Goal: Task Accomplishment & Management: Complete application form

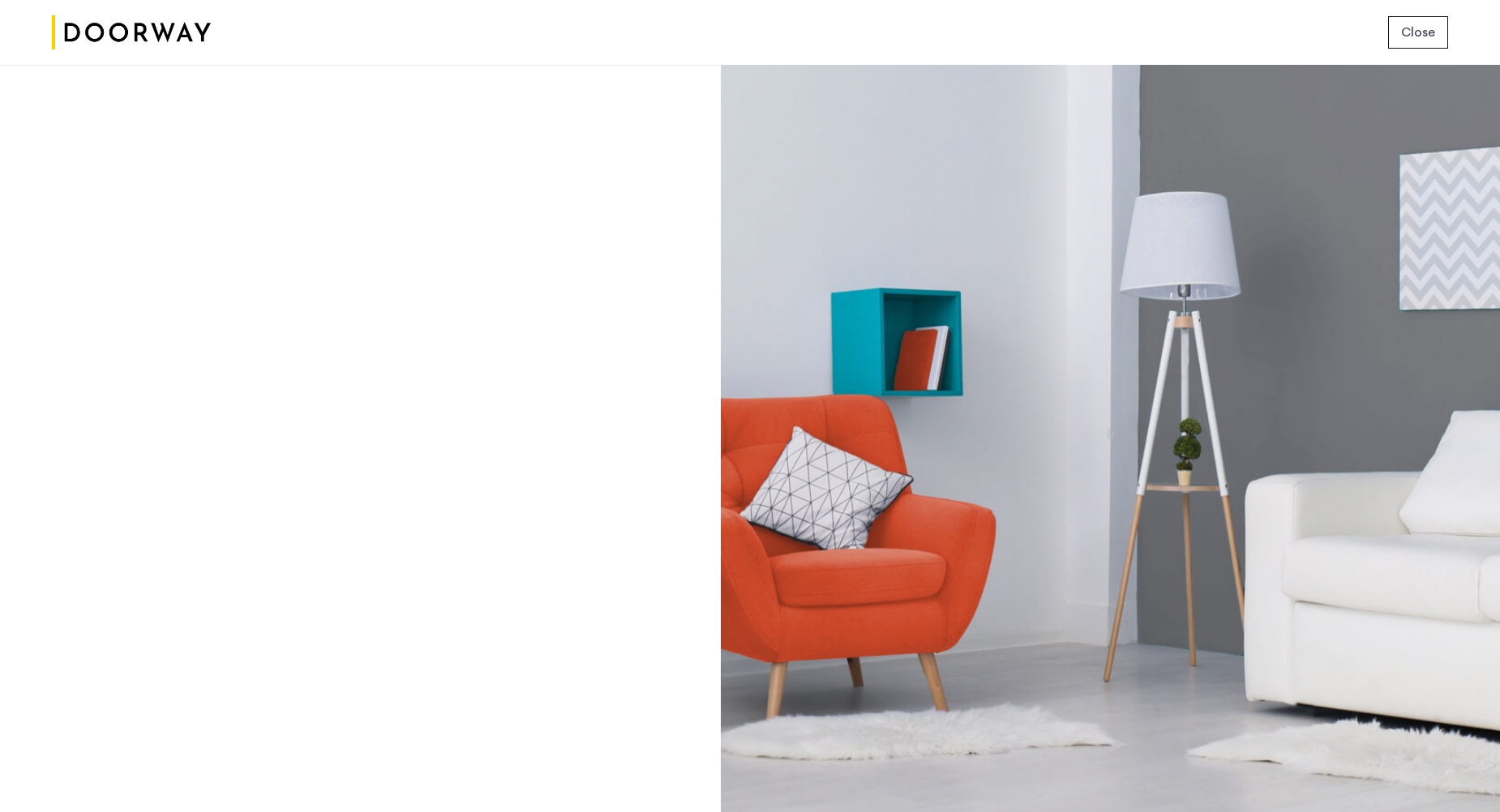
click at [541, 256] on div "Login Don’t have an account? Sign up now Email address Password Show Remember m…" at bounding box center [359, 438] width 720 height 747
click at [116, 25] on img at bounding box center [131, 32] width 159 height 61
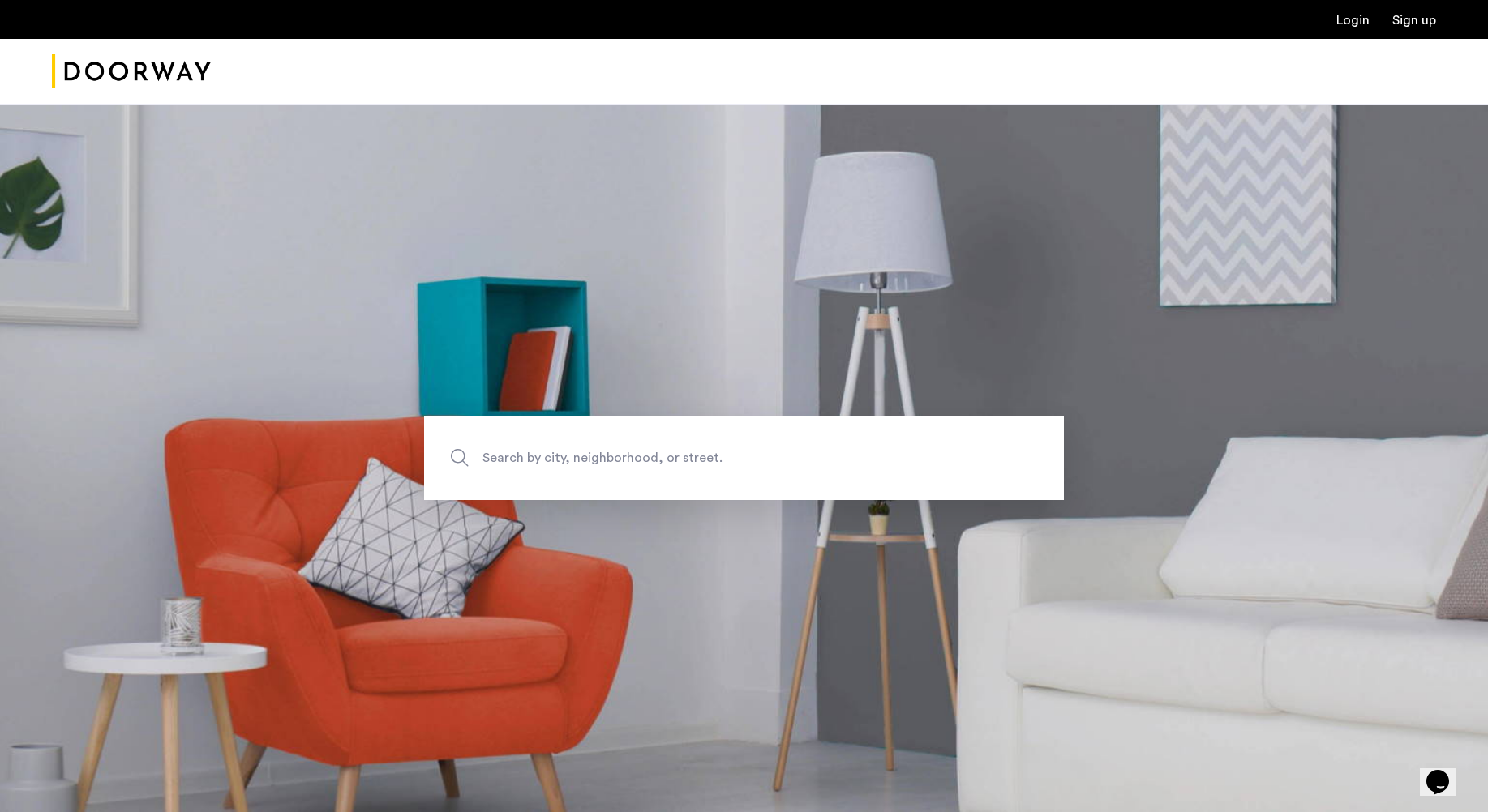
click at [1354, 20] on link "Login" at bounding box center [1353, 20] width 33 height 13
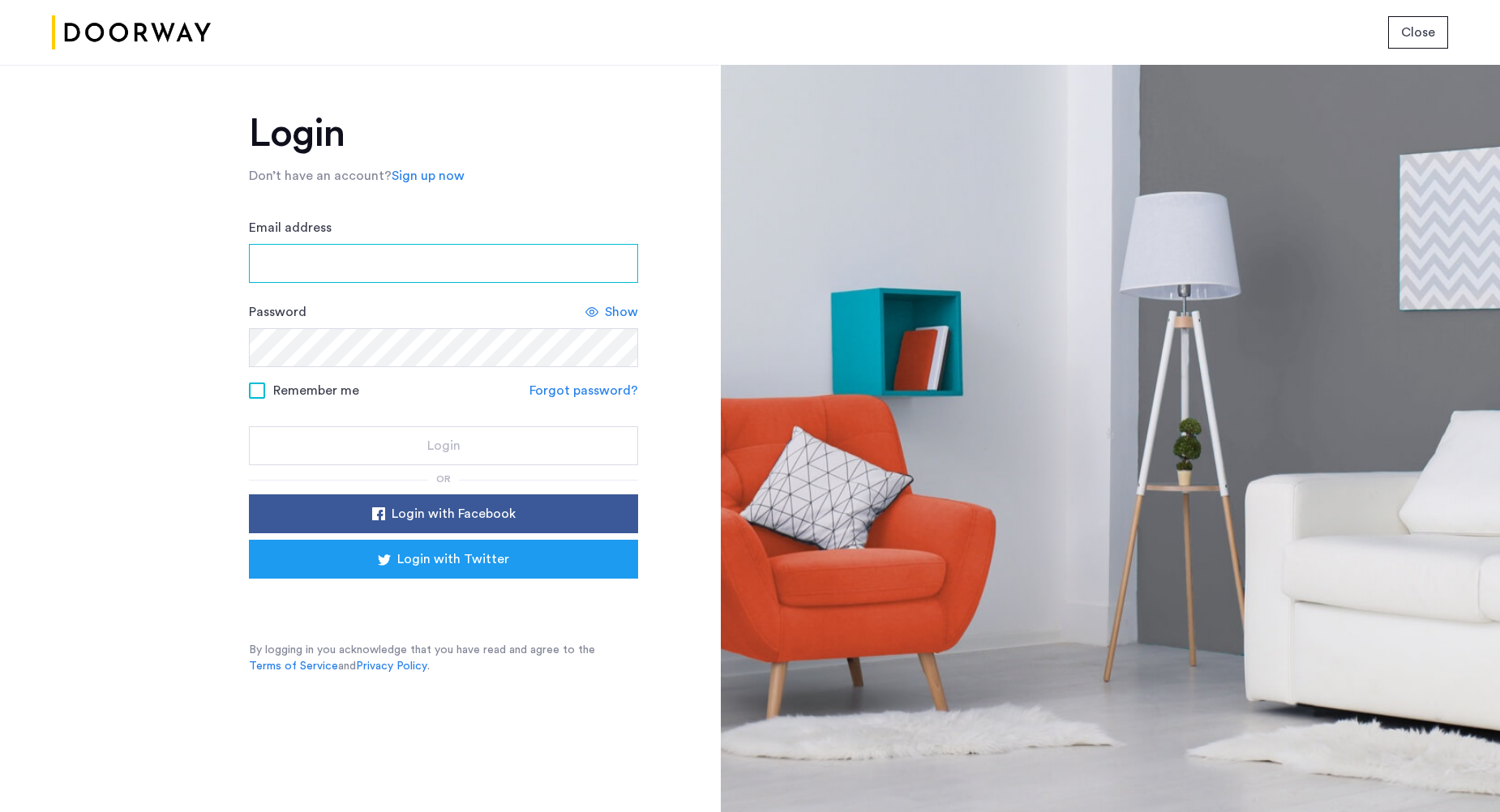
click at [384, 274] on input "Email address" at bounding box center [443, 263] width 389 height 39
type input "**********"
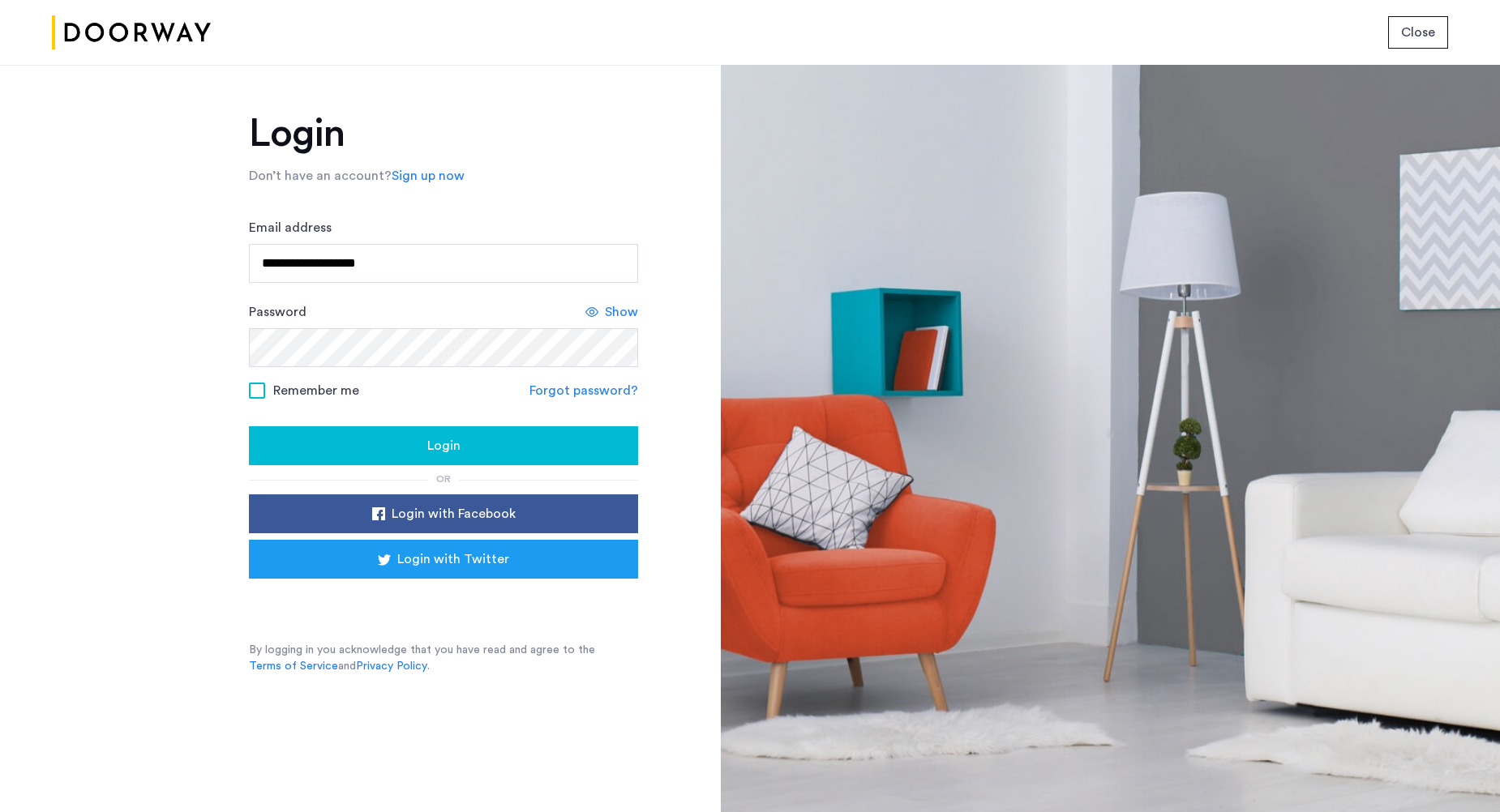
click at [450, 445] on span "Login" at bounding box center [443, 446] width 33 height 20
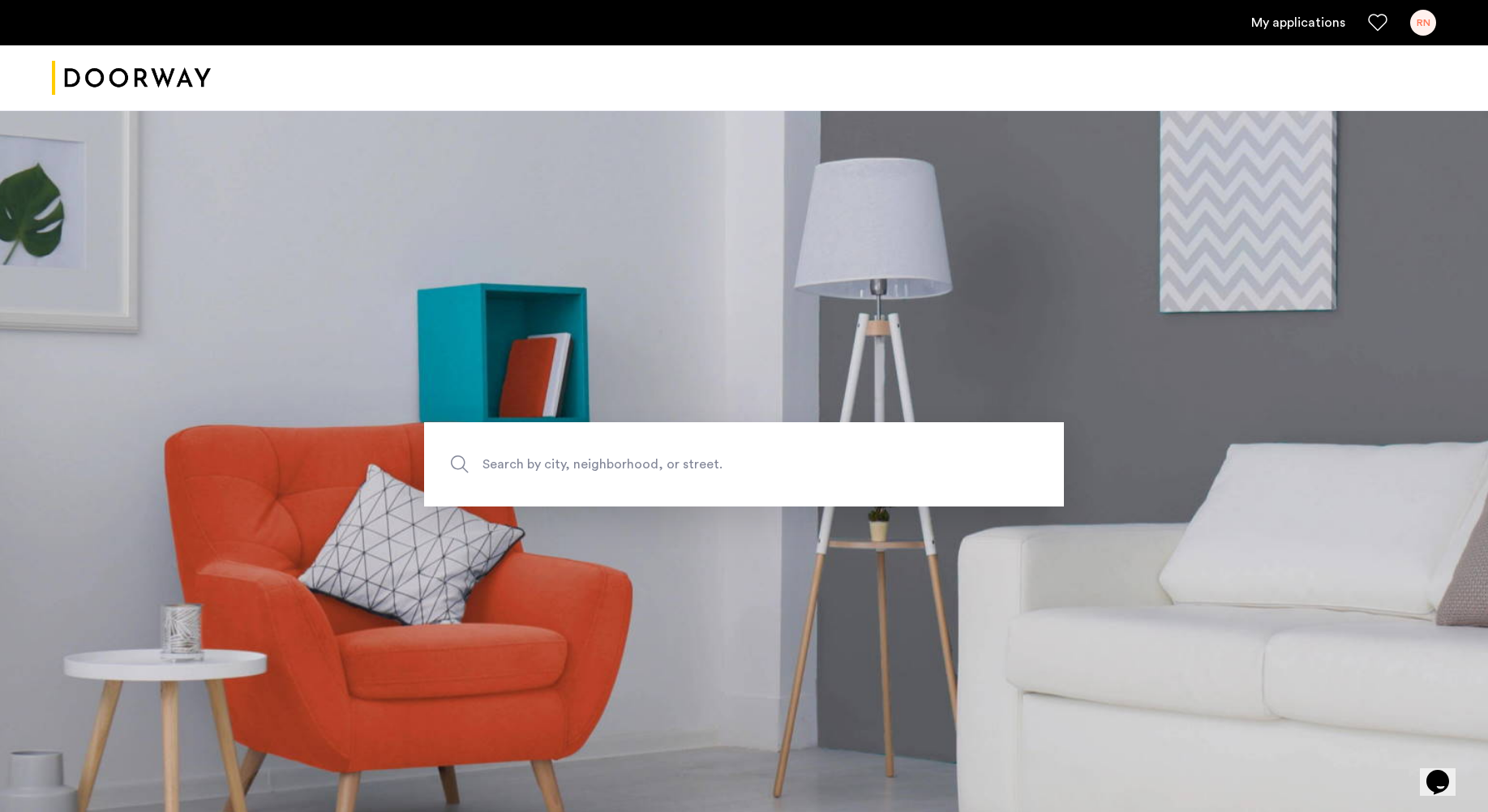
click at [1298, 24] on link "My applications" at bounding box center [1298, 23] width 95 height 20
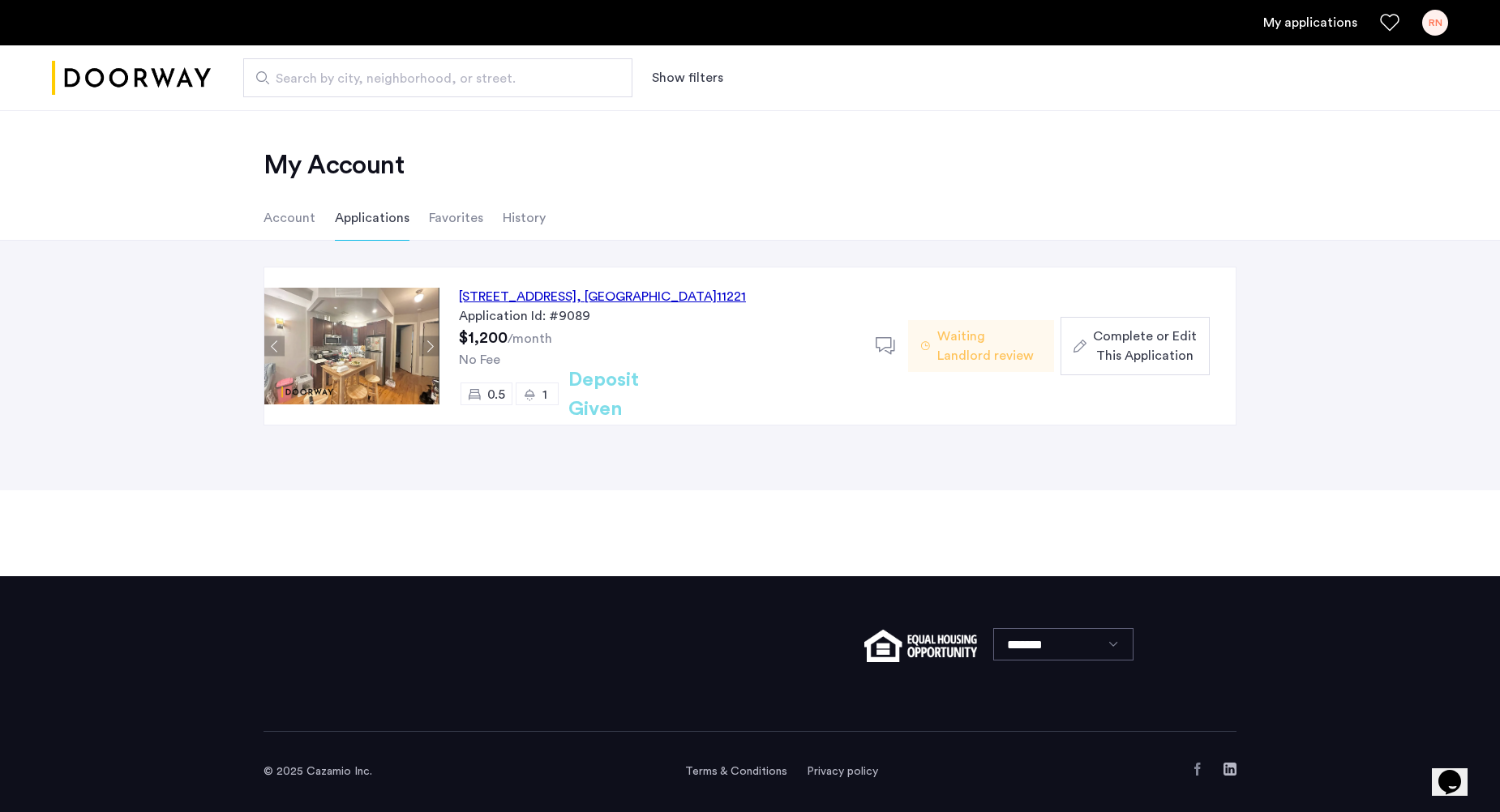
click at [1150, 345] on span "Complete or Edit This Application" at bounding box center [1145, 345] width 104 height 39
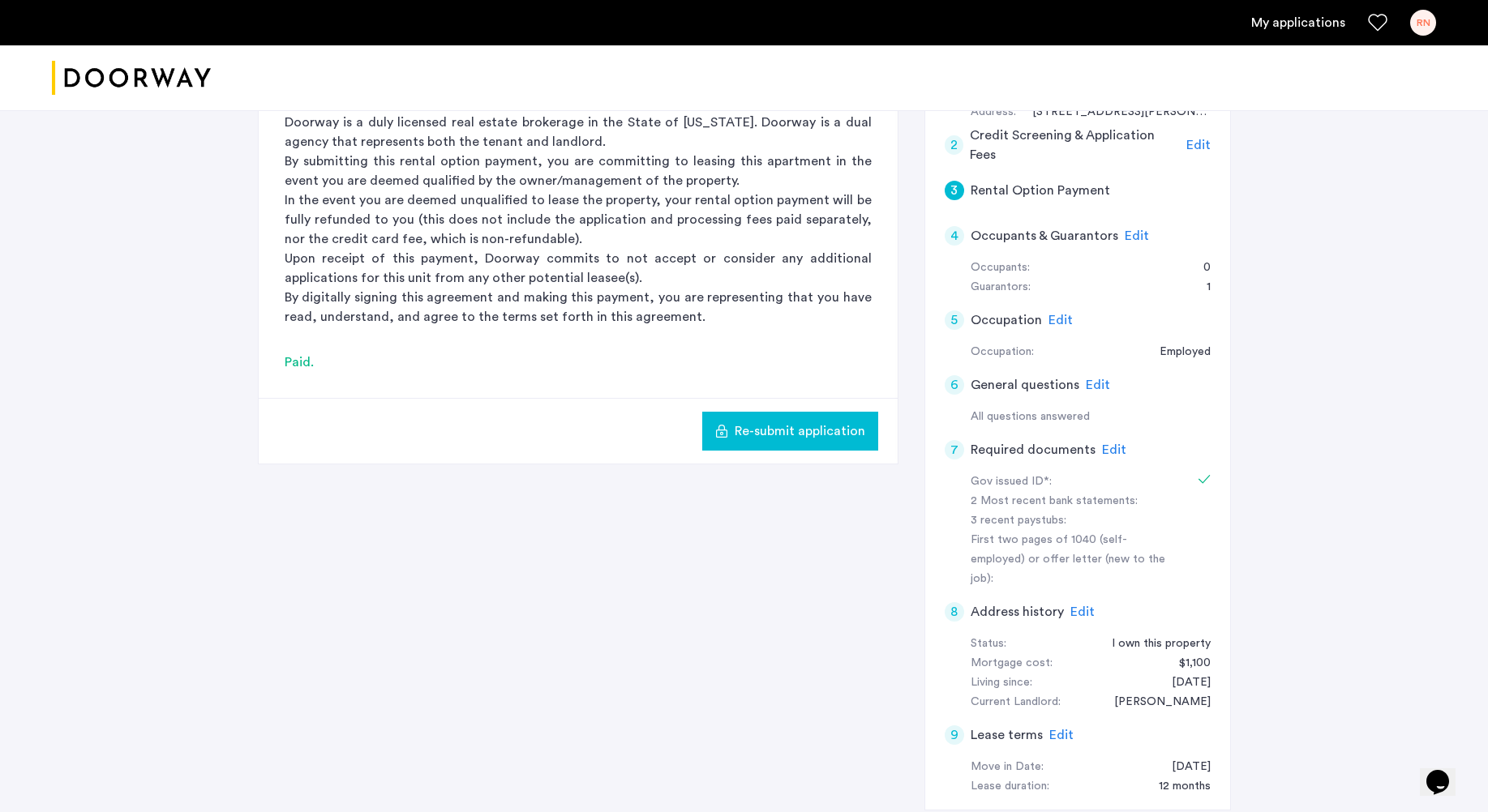
scroll to position [324, 0]
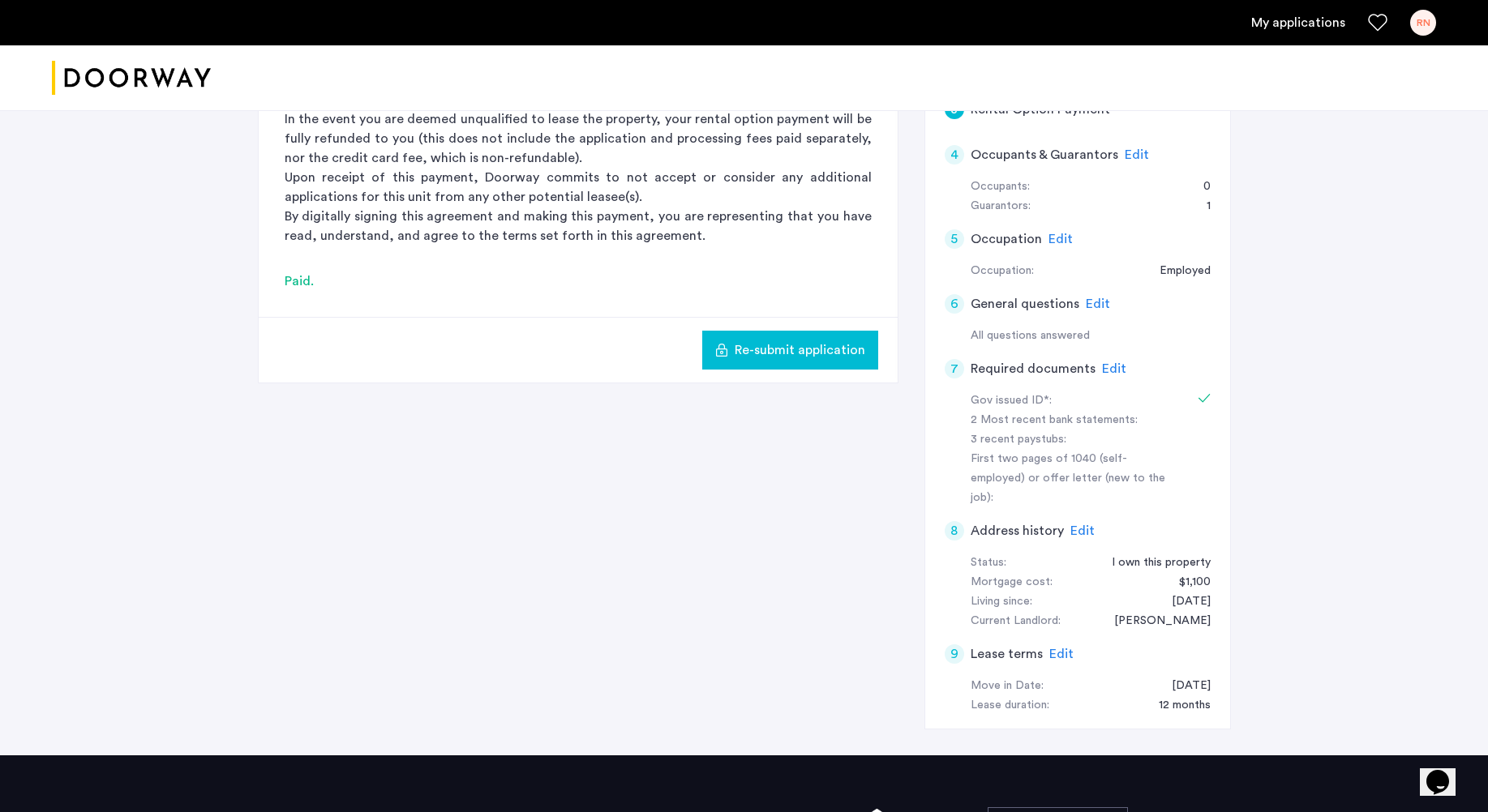
click at [1109, 367] on span "Edit" at bounding box center [1114, 368] width 24 height 13
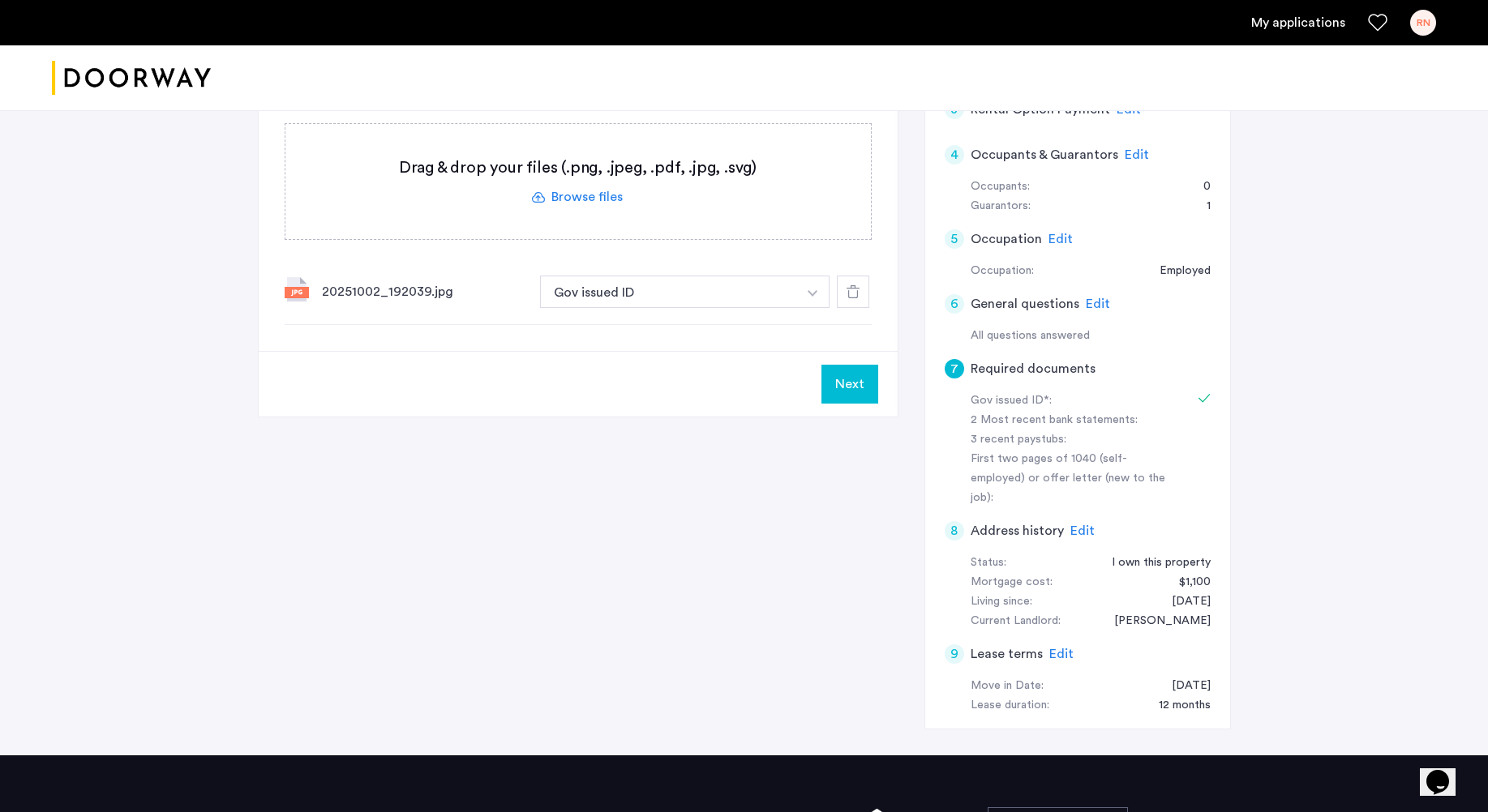
click at [814, 297] on button "button" at bounding box center [812, 292] width 33 height 33
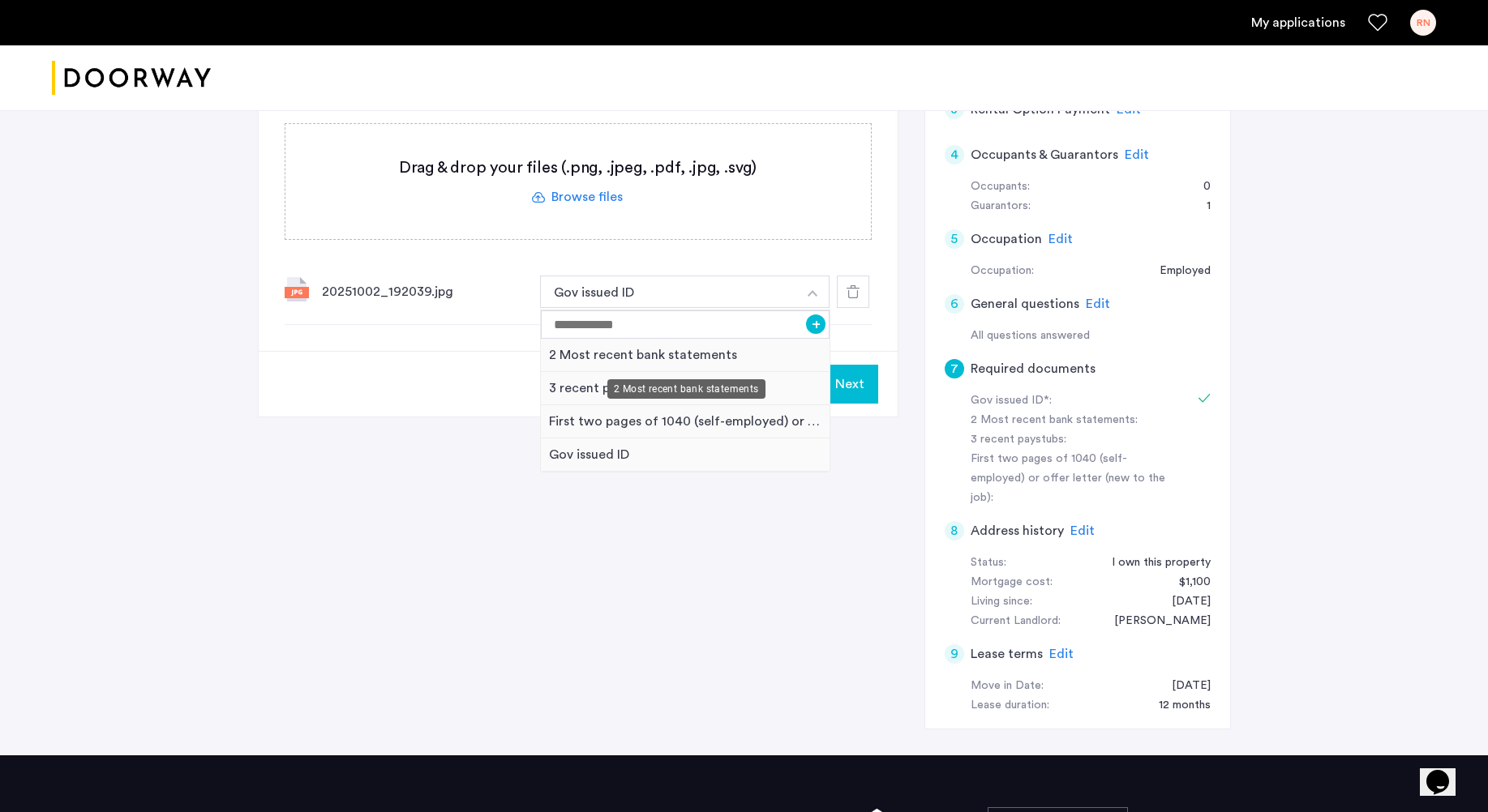
click at [704, 350] on div "2 Most recent bank statements" at bounding box center [685, 355] width 290 height 33
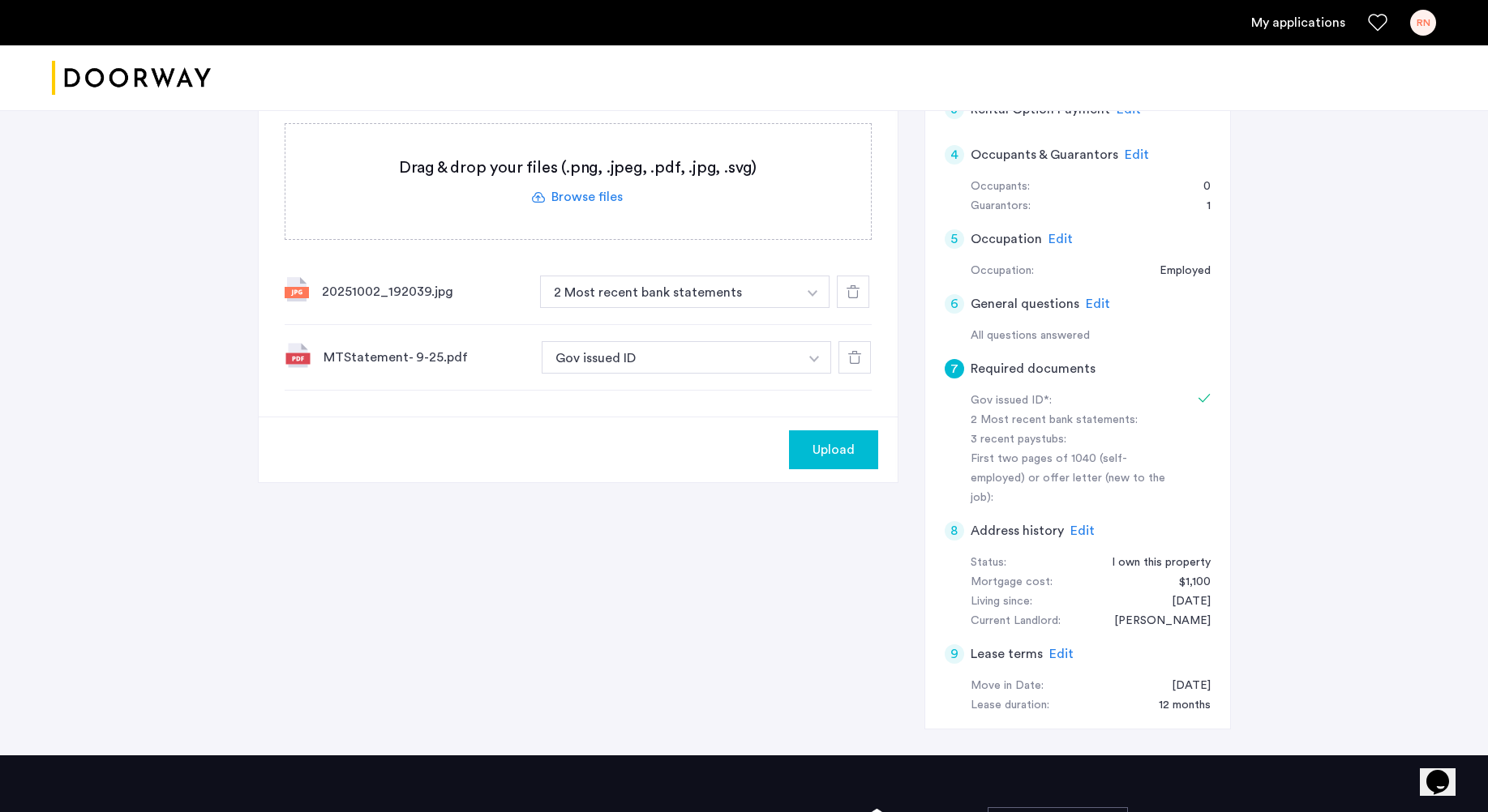
click at [813, 298] on button "button" at bounding box center [812, 292] width 33 height 33
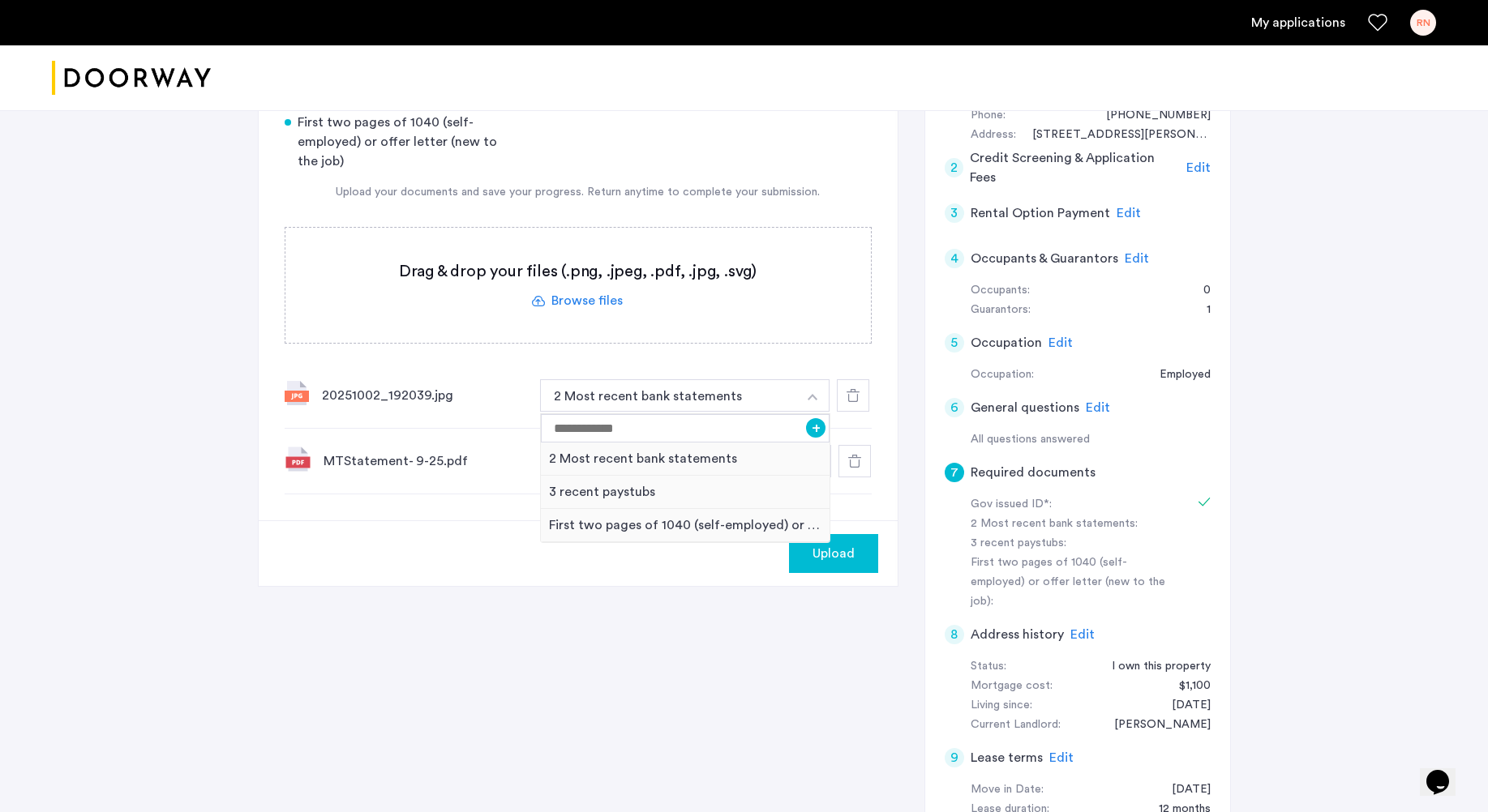
scroll to position [243, 0]
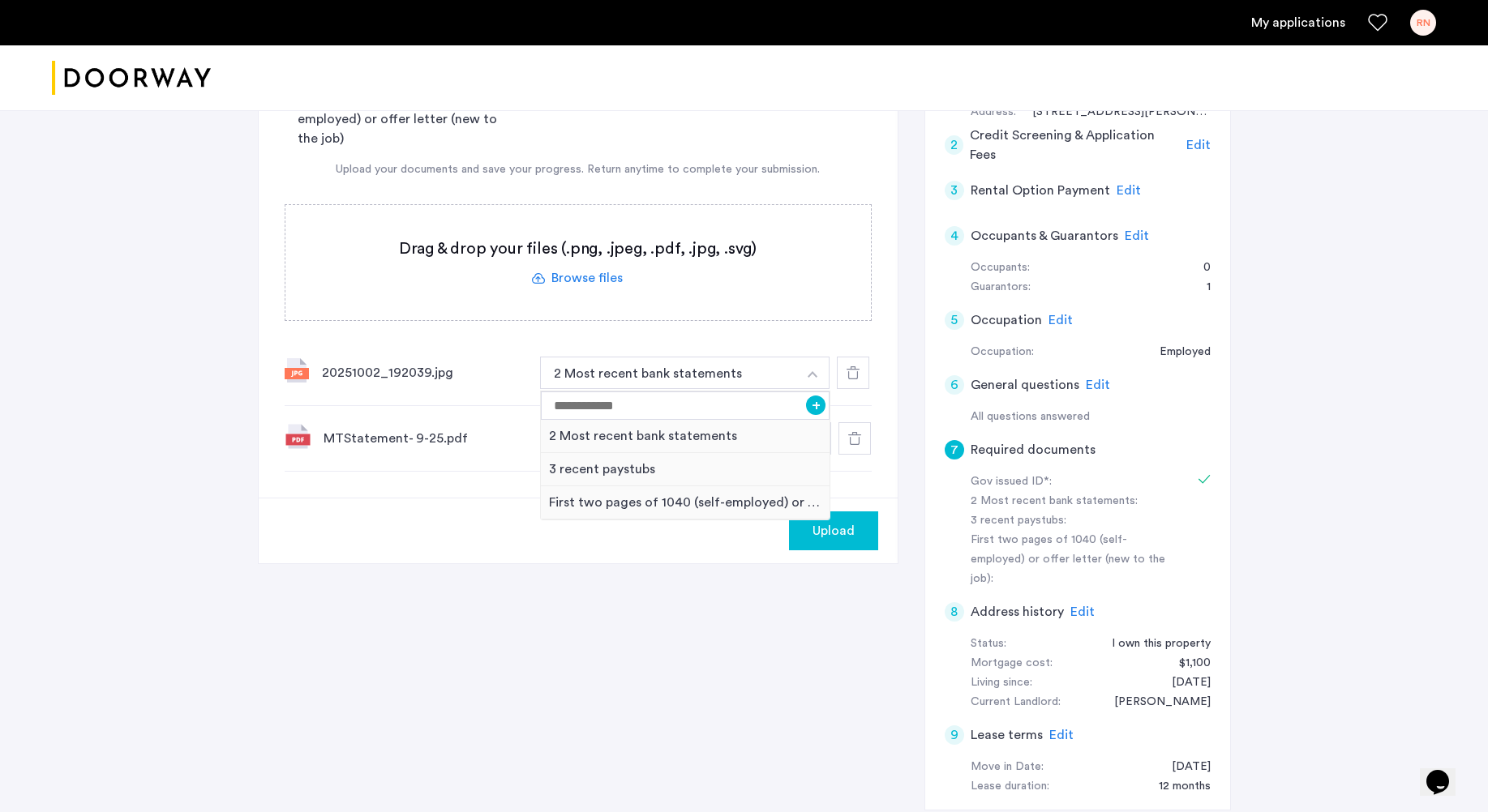
click at [816, 381] on button "button" at bounding box center [812, 373] width 33 height 33
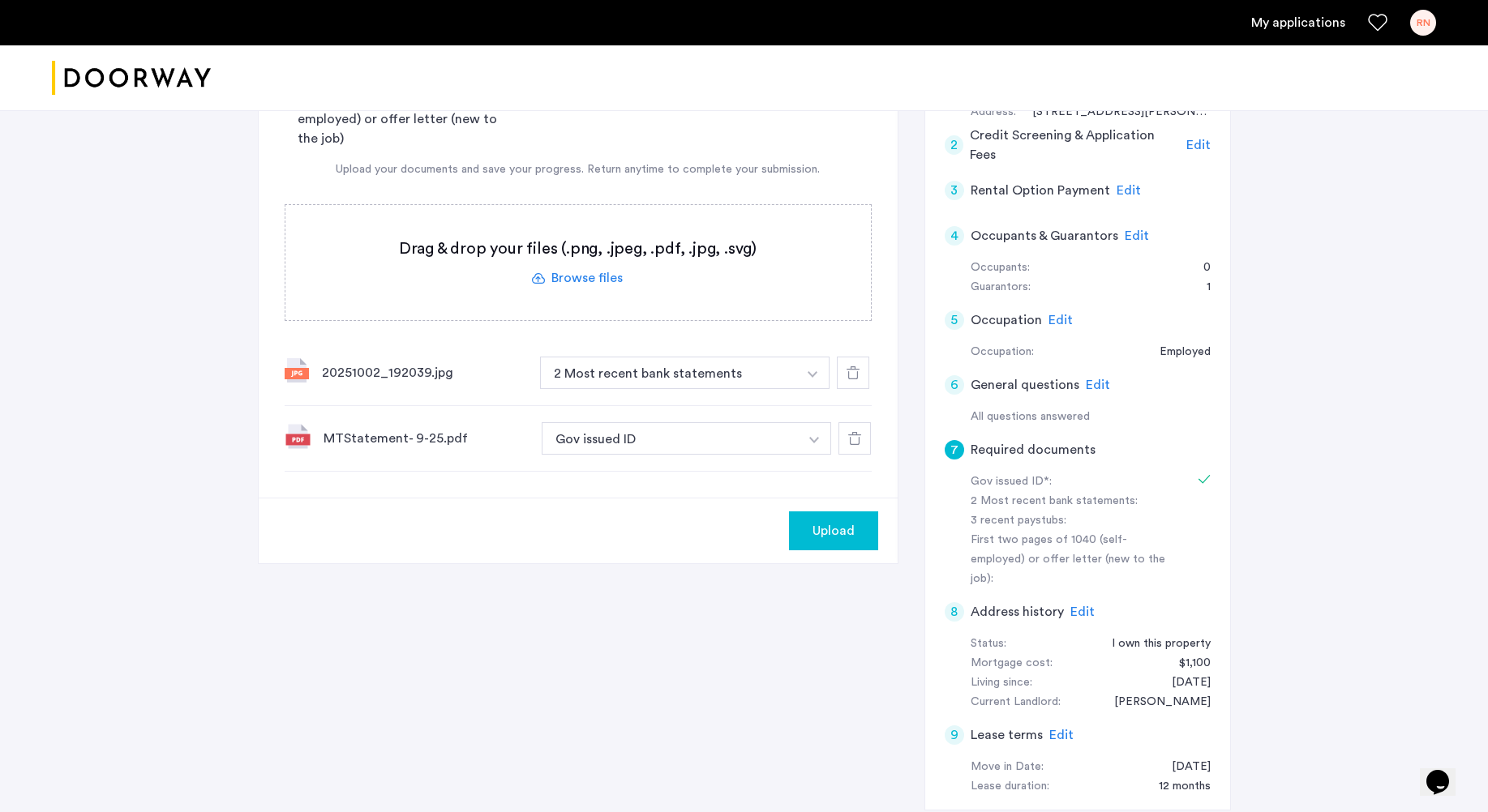
click at [808, 438] on button "button" at bounding box center [814, 438] width 33 height 33
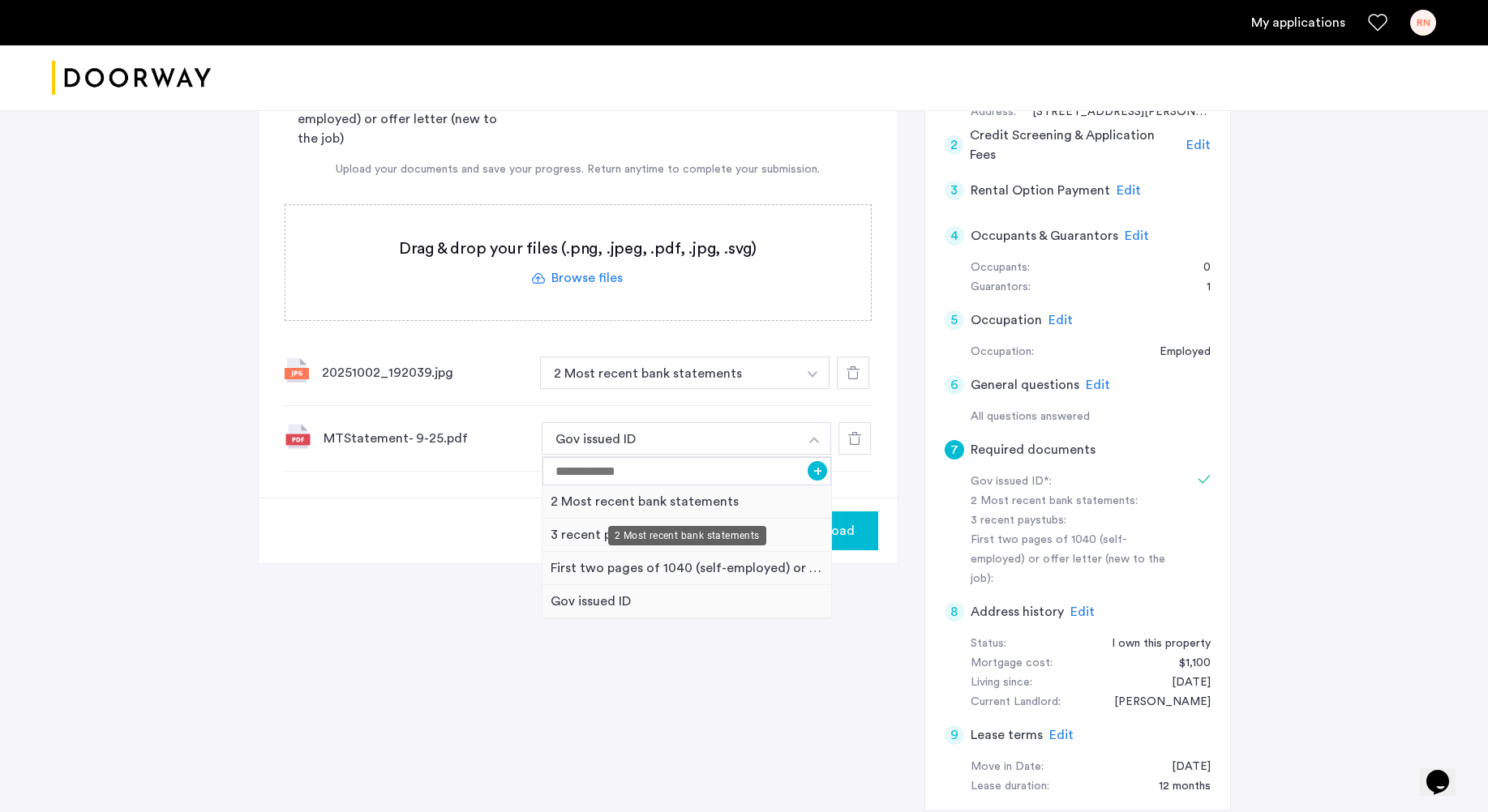
click at [690, 504] on div "2 Most recent bank statements" at bounding box center [687, 502] width 290 height 33
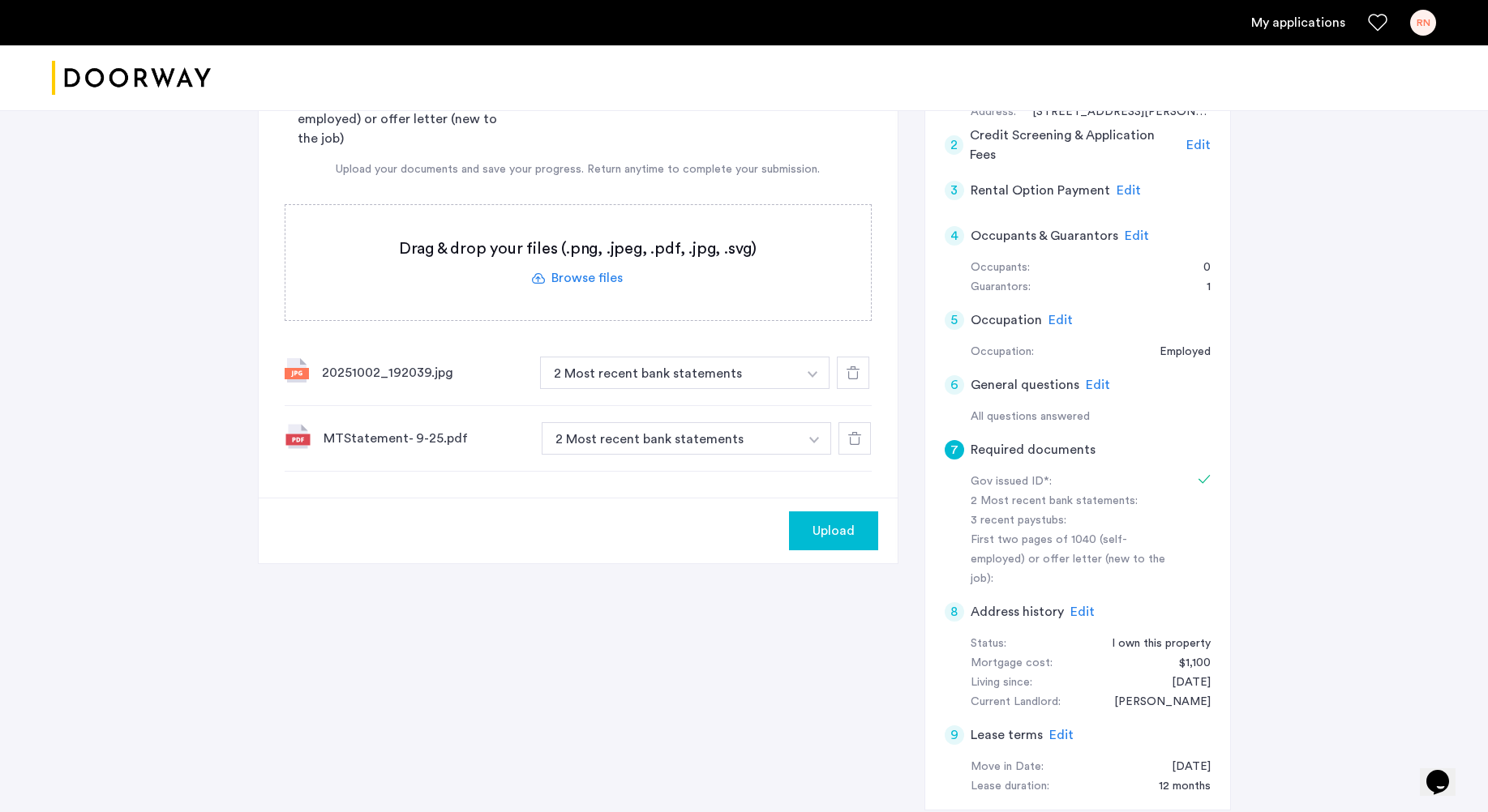
click at [808, 372] on img "button" at bounding box center [813, 374] width 10 height 7
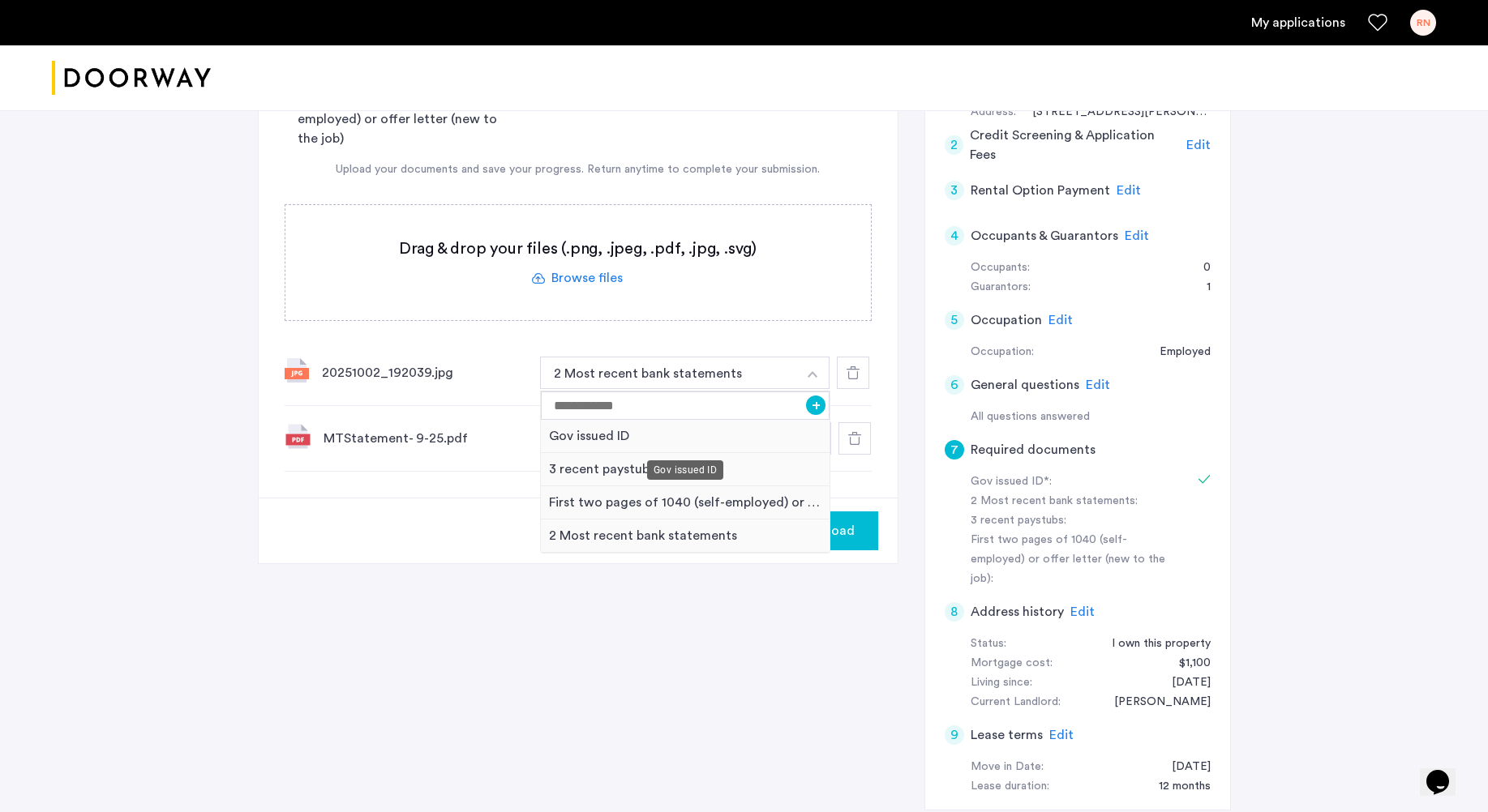
click at [625, 440] on div "Gov issued ID" at bounding box center [685, 436] width 290 height 33
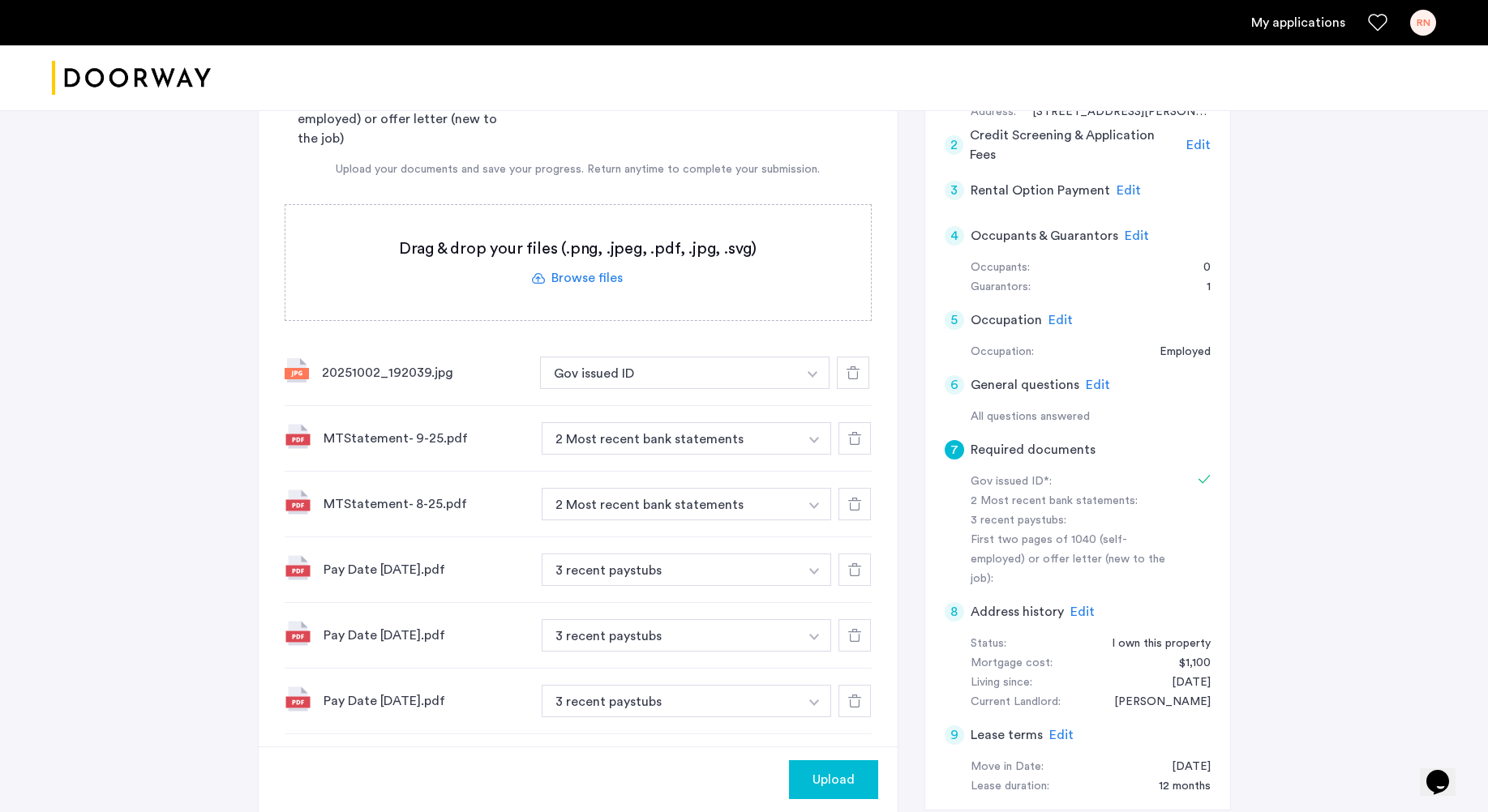
click at [182, 408] on div "30 Woodbine Street, Unit 2FL, Brooklyn, NY 11221 | Application Id: #9089 $1200 …" at bounding box center [744, 359] width 1488 height 986
click at [860, 435] on use at bounding box center [854, 438] width 13 height 13
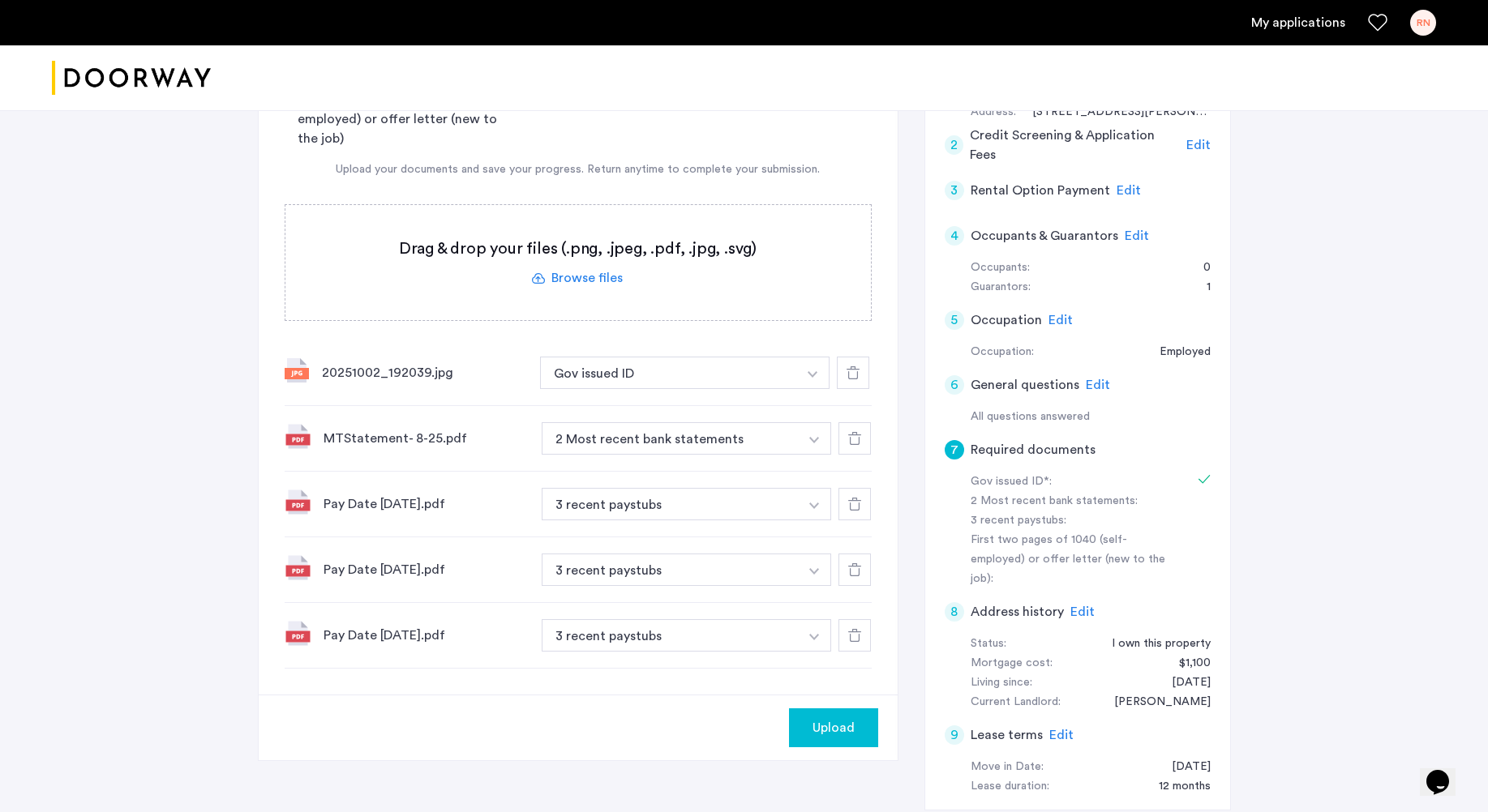
click at [860, 436] on icon at bounding box center [854, 438] width 13 height 13
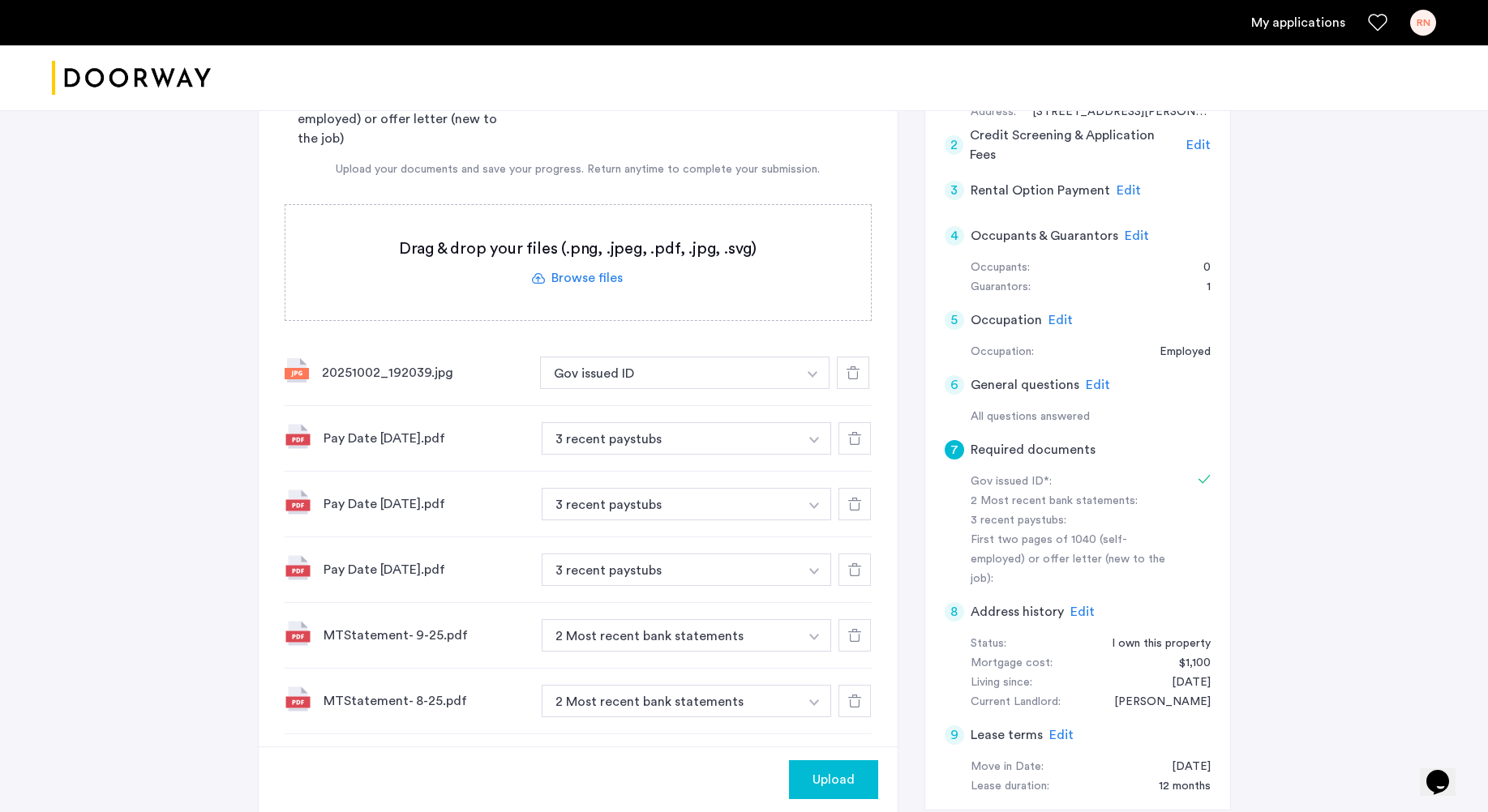
click at [840, 776] on span "Upload" at bounding box center [833, 780] width 42 height 20
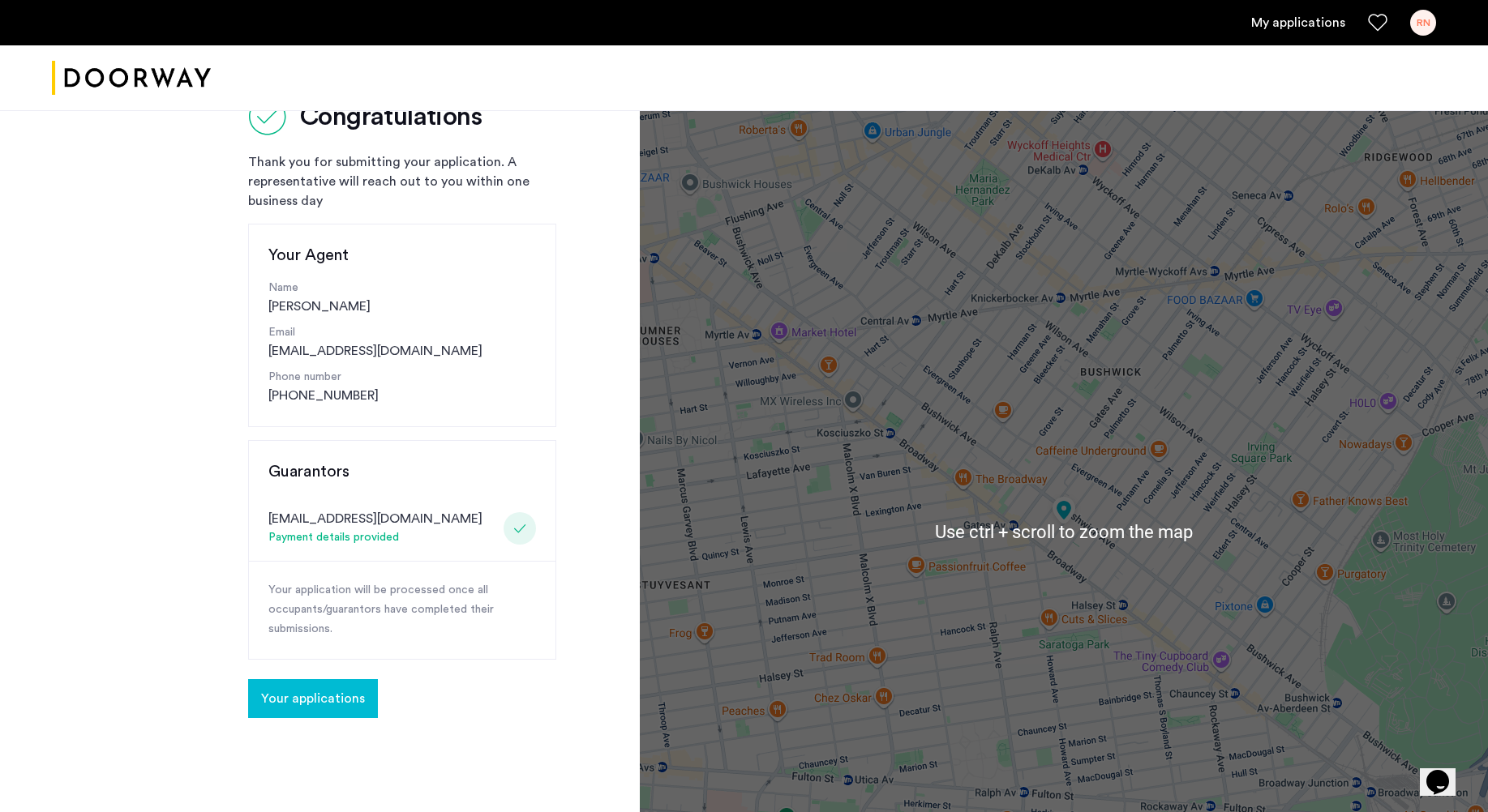
scroll to position [81, 0]
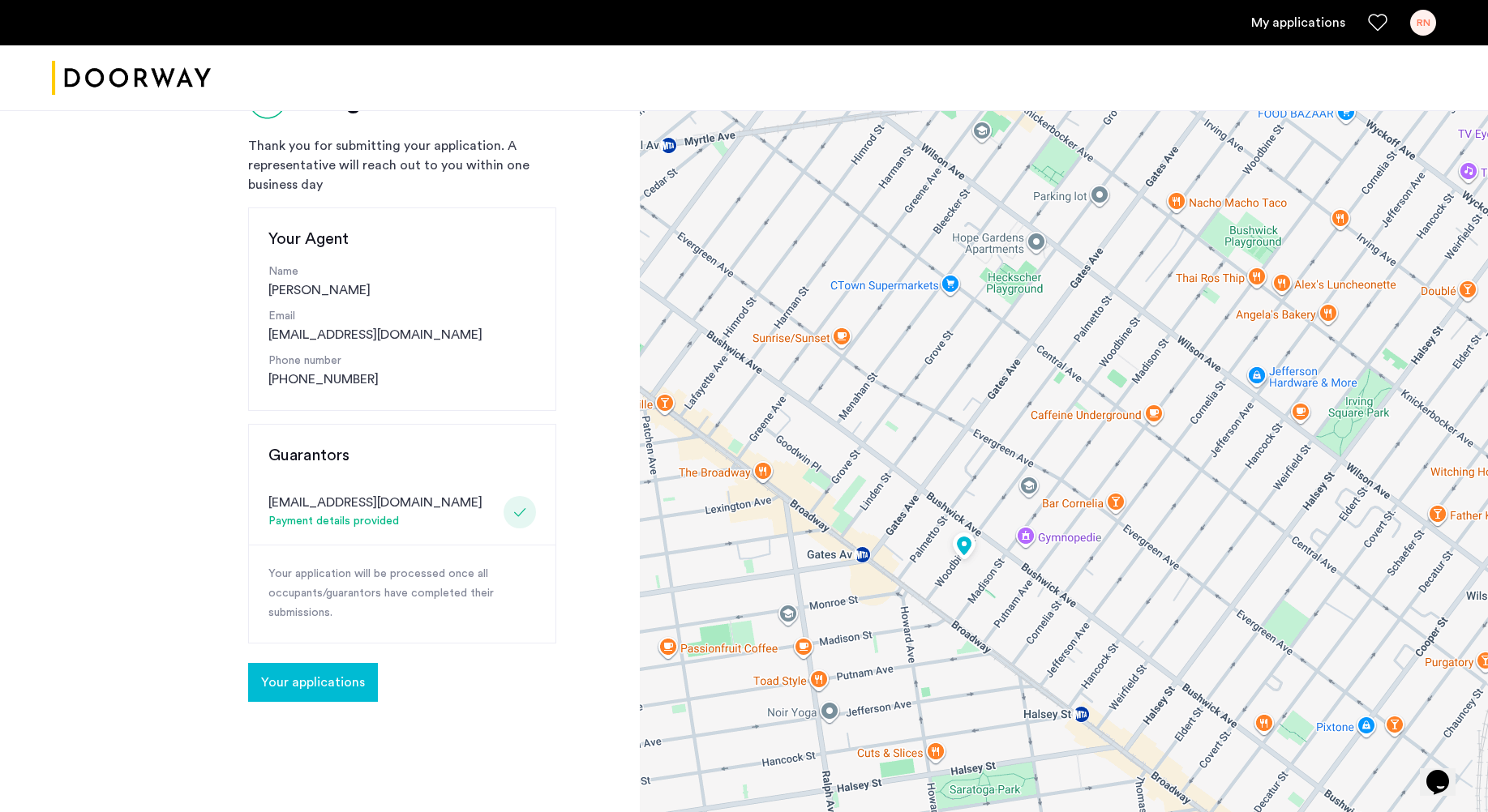
drag, startPoint x: 1042, startPoint y: 401, endPoint x: 860, endPoint y: 331, distance: 195.0
click at [860, 333] on div at bounding box center [1064, 515] width 848 height 973
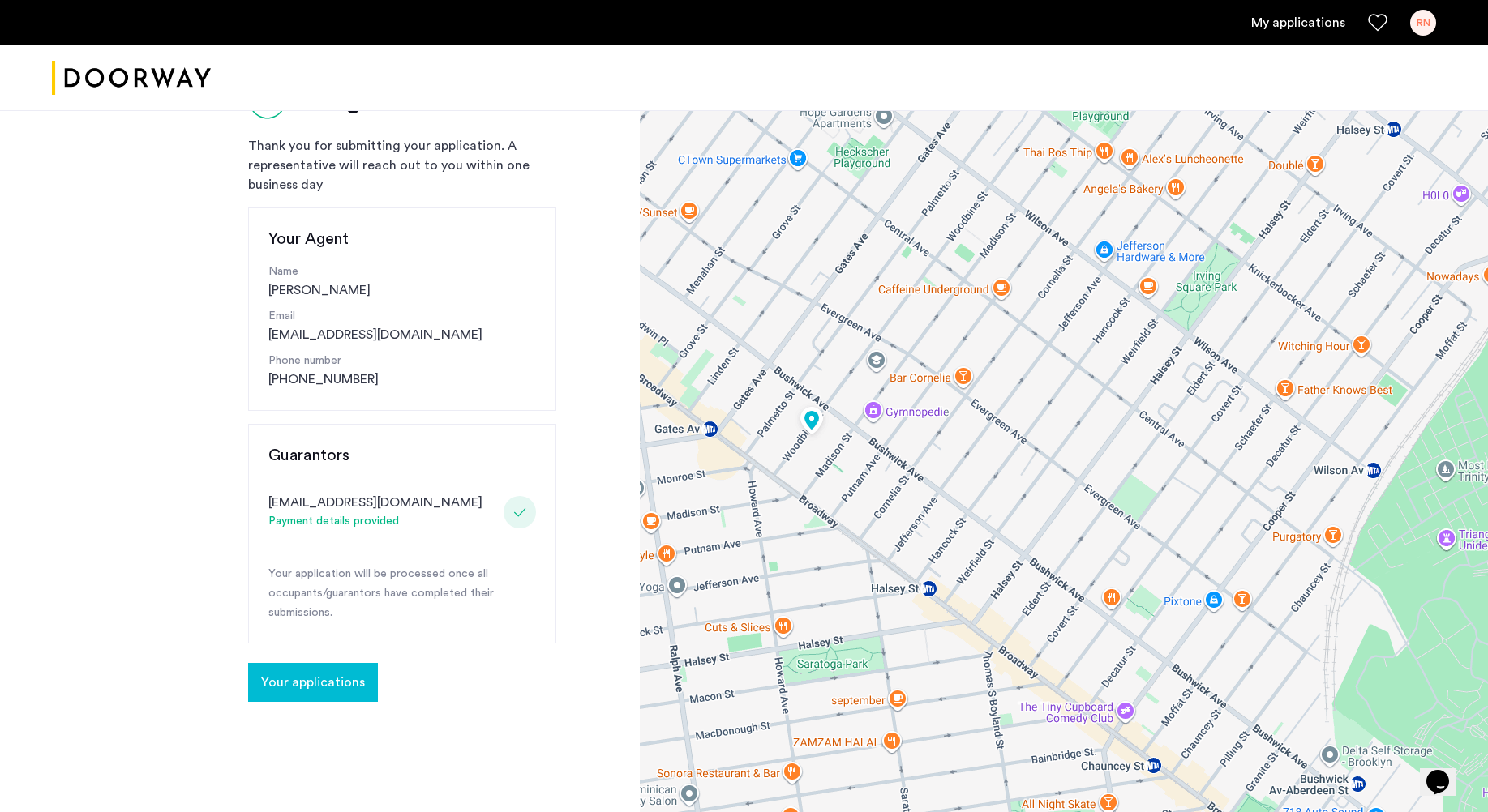
drag, startPoint x: 1323, startPoint y: 533, endPoint x: 1251, endPoint y: 461, distance: 101.8
click at [1251, 461] on div at bounding box center [1064, 515] width 848 height 973
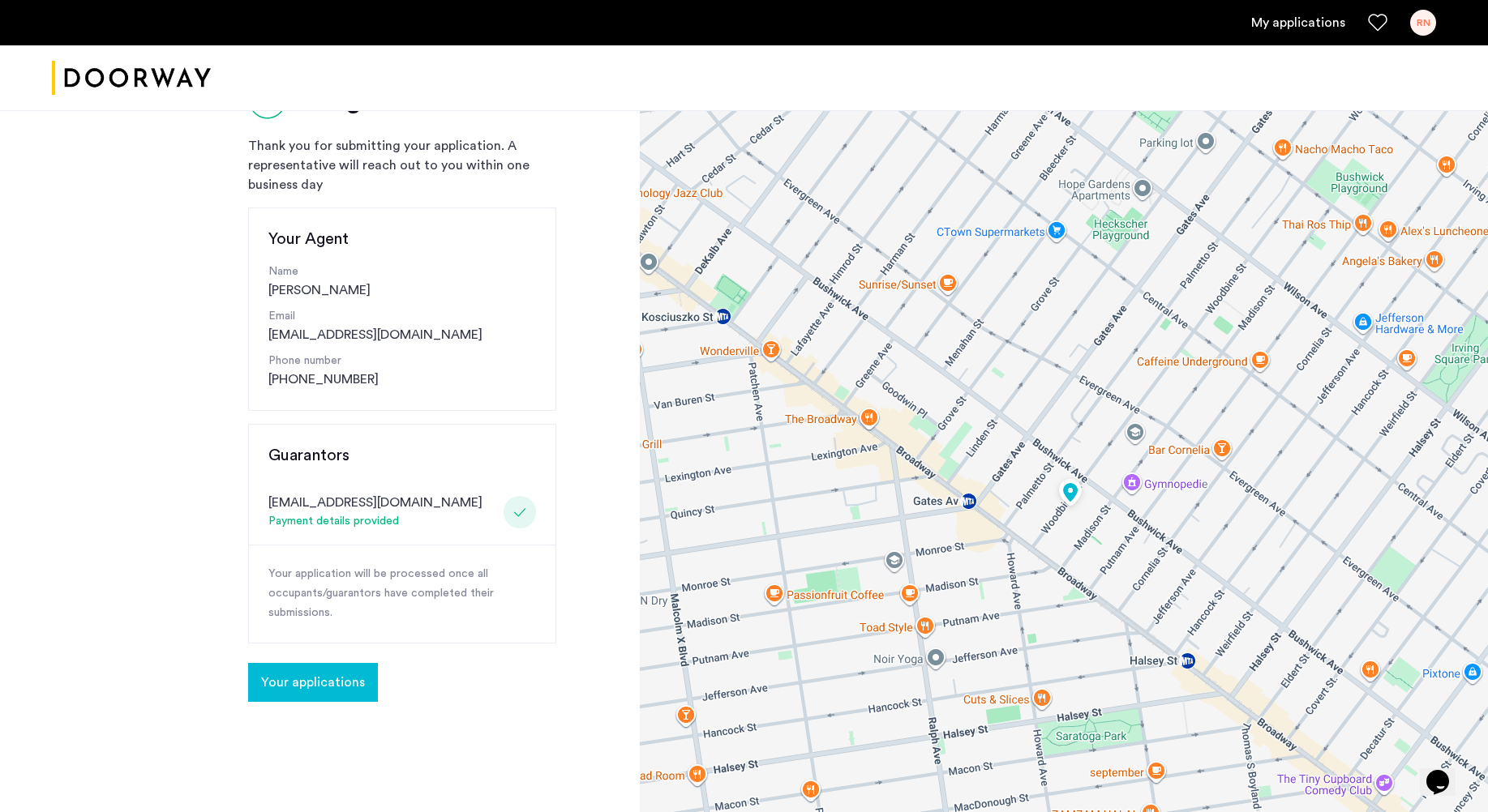
drag, startPoint x: 972, startPoint y: 370, endPoint x: 1232, endPoint y: 443, distance: 270.1
click at [1232, 443] on div at bounding box center [1064, 515] width 848 height 973
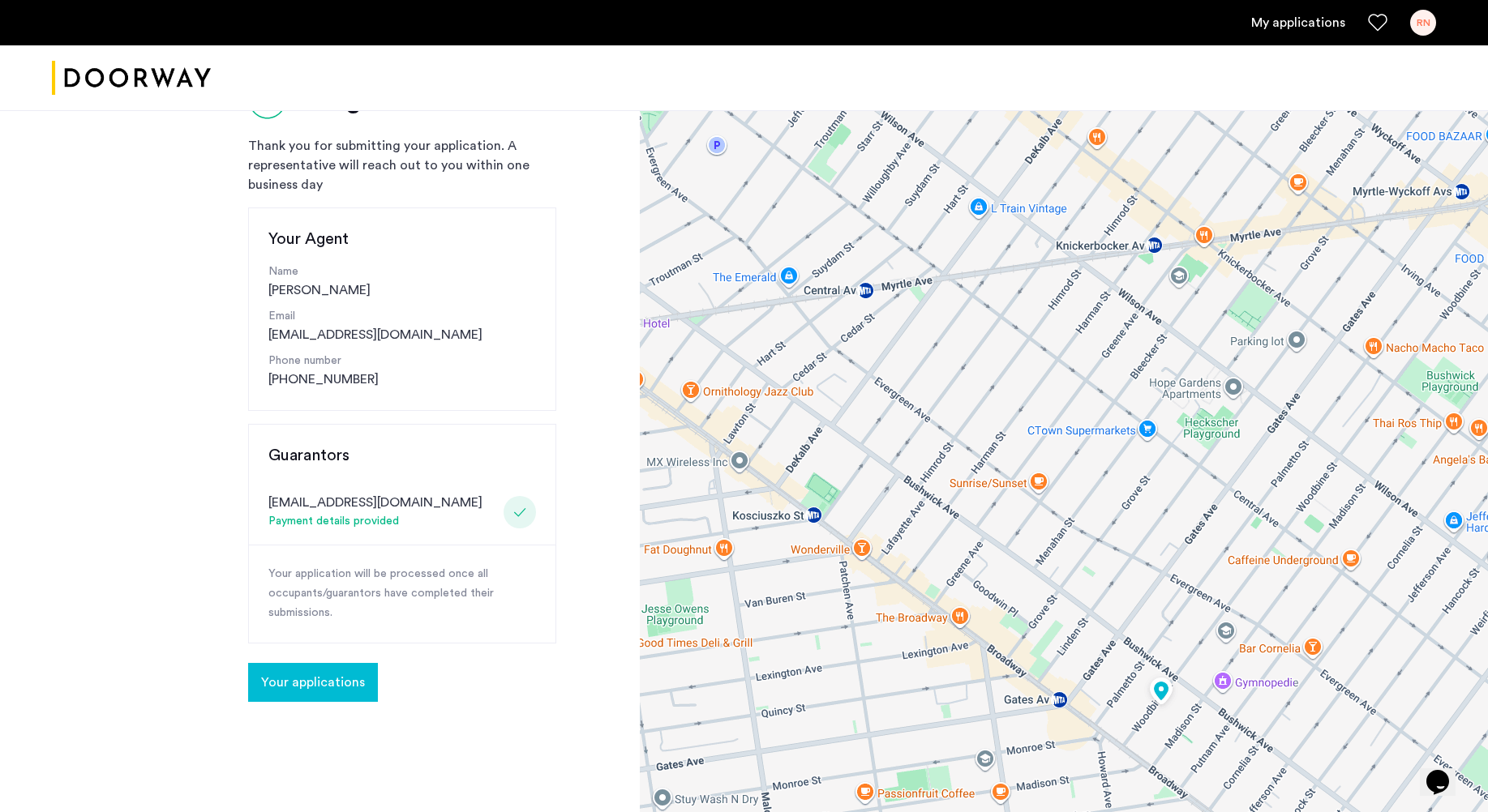
drag, startPoint x: 1013, startPoint y: 359, endPoint x: 1103, endPoint y: 562, distance: 222.1
click at [1103, 562] on div at bounding box center [1064, 515] width 848 height 973
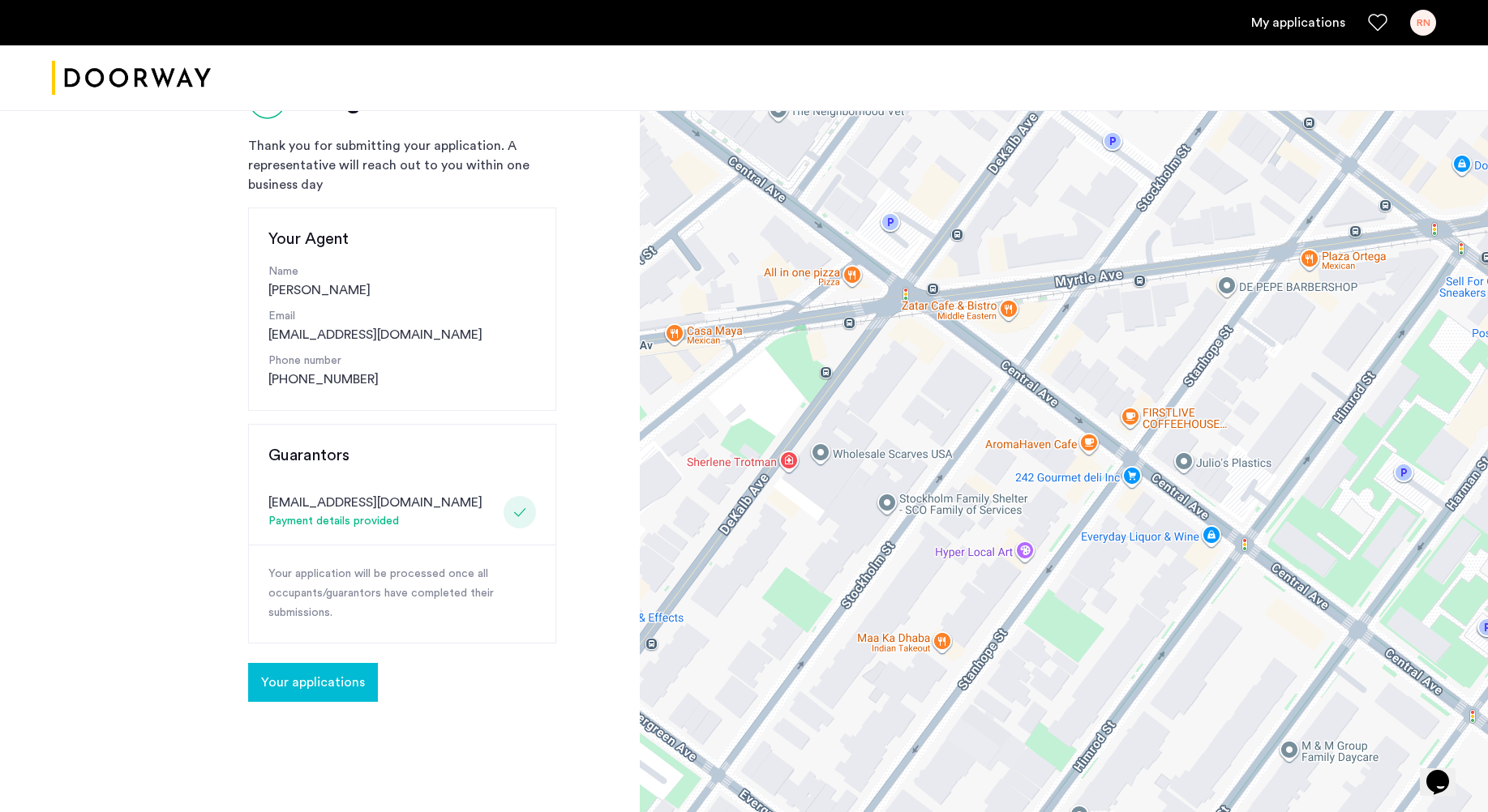
drag, startPoint x: 981, startPoint y: 360, endPoint x: 1075, endPoint y: 596, distance: 254.0
click at [1075, 596] on div at bounding box center [1064, 515] width 848 height 973
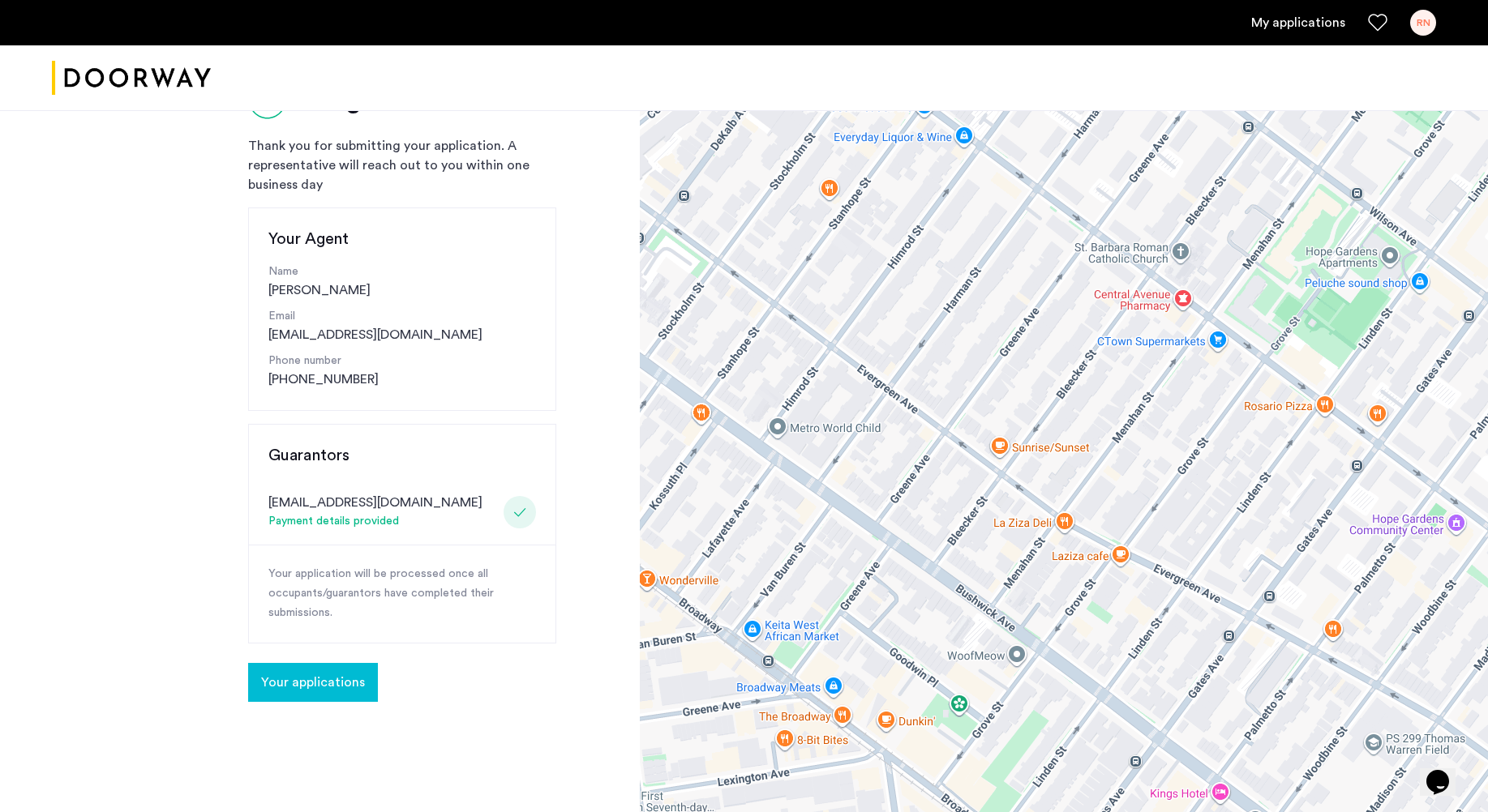
drag, startPoint x: 1168, startPoint y: 628, endPoint x: 979, endPoint y: 261, distance: 412.8
click at [979, 261] on div at bounding box center [1064, 515] width 848 height 973
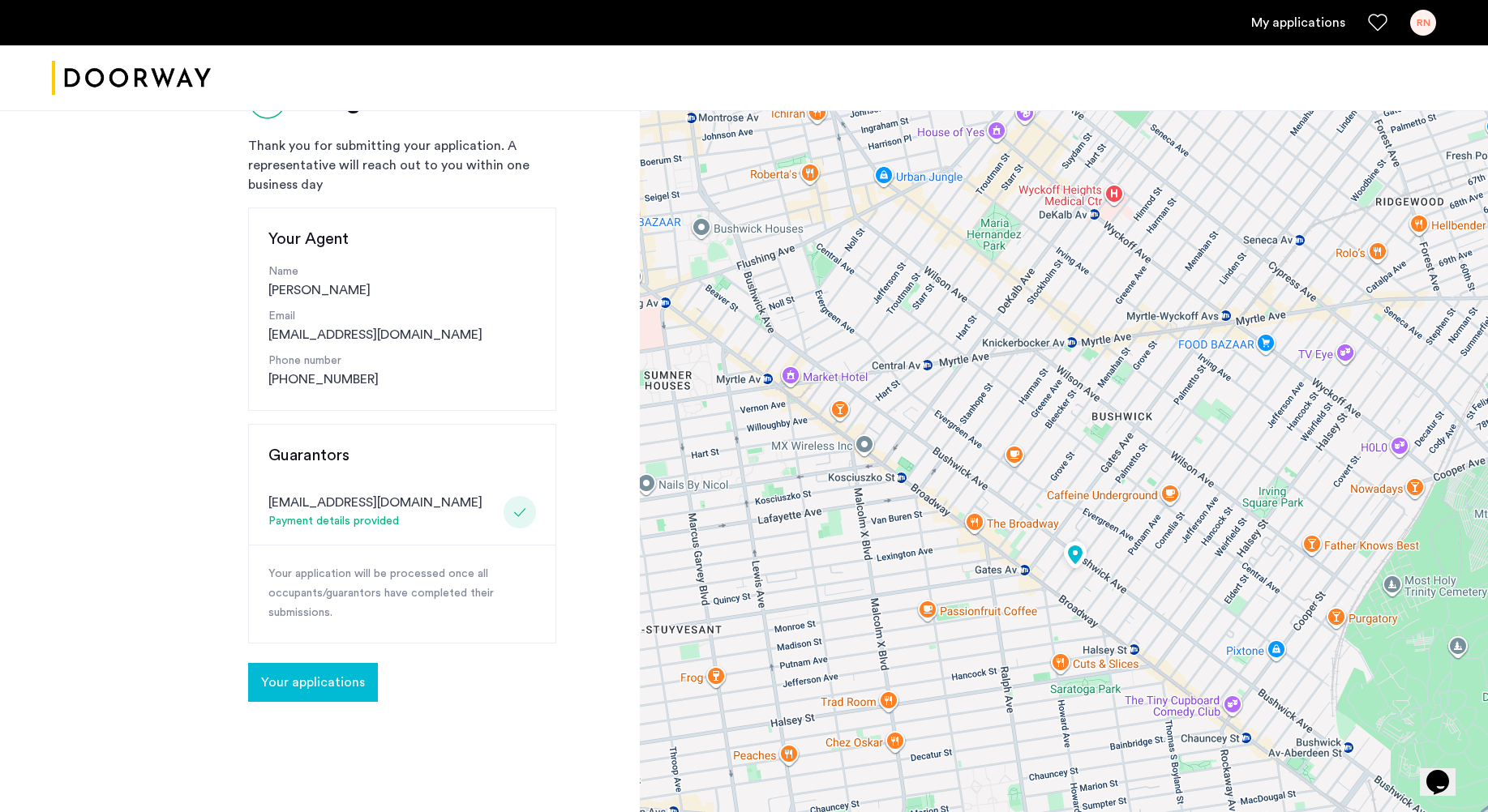
drag, startPoint x: 1285, startPoint y: 555, endPoint x: 1171, endPoint y: 590, distance: 119.3
click at [1171, 590] on div at bounding box center [1064, 515] width 848 height 973
click at [1167, 586] on div at bounding box center [1064, 515] width 848 height 973
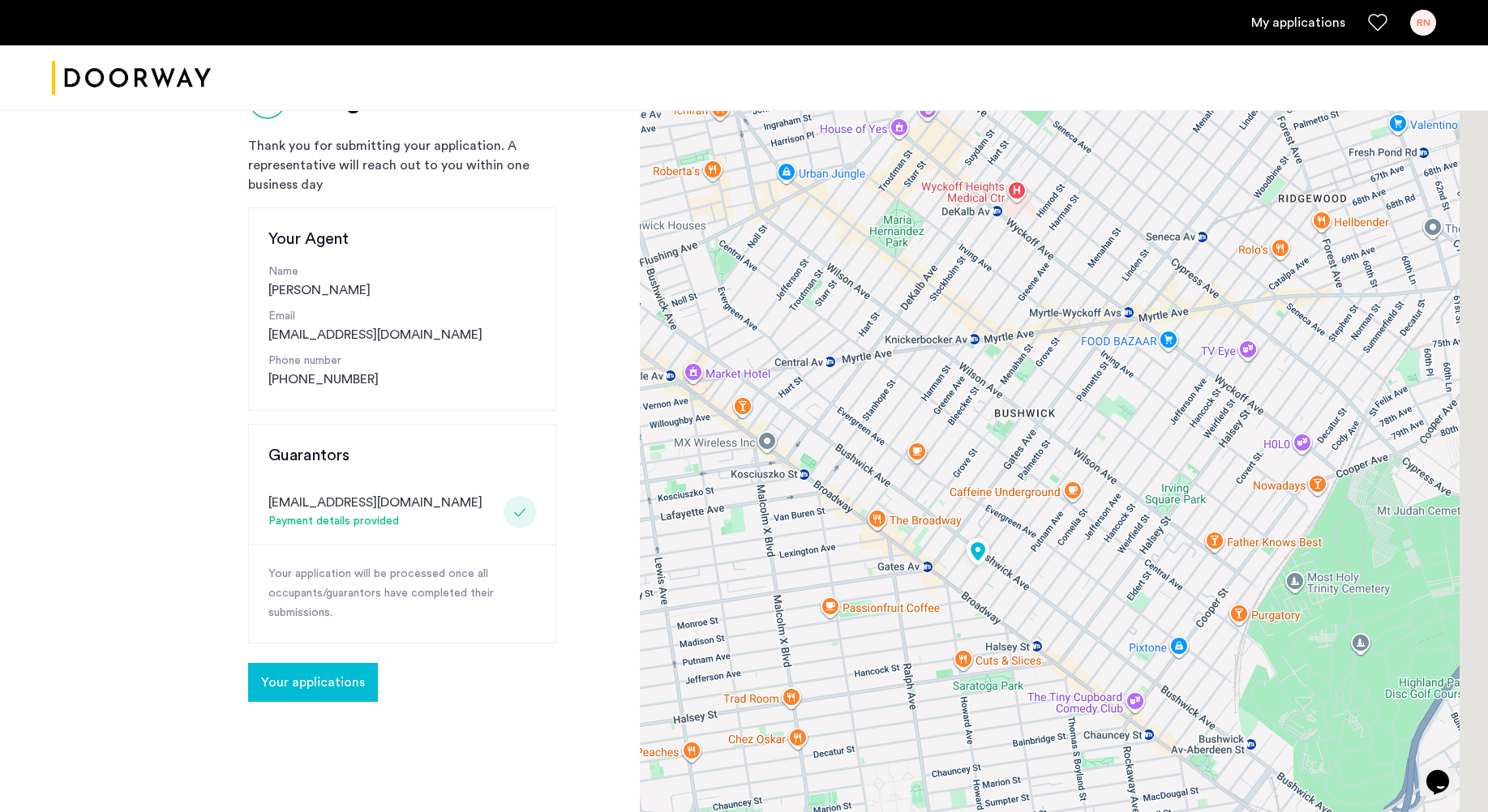
drag, startPoint x: 1201, startPoint y: 584, endPoint x: 1035, endPoint y: 534, distance: 173.4
click at [1041, 542] on div at bounding box center [1064, 515] width 848 height 973
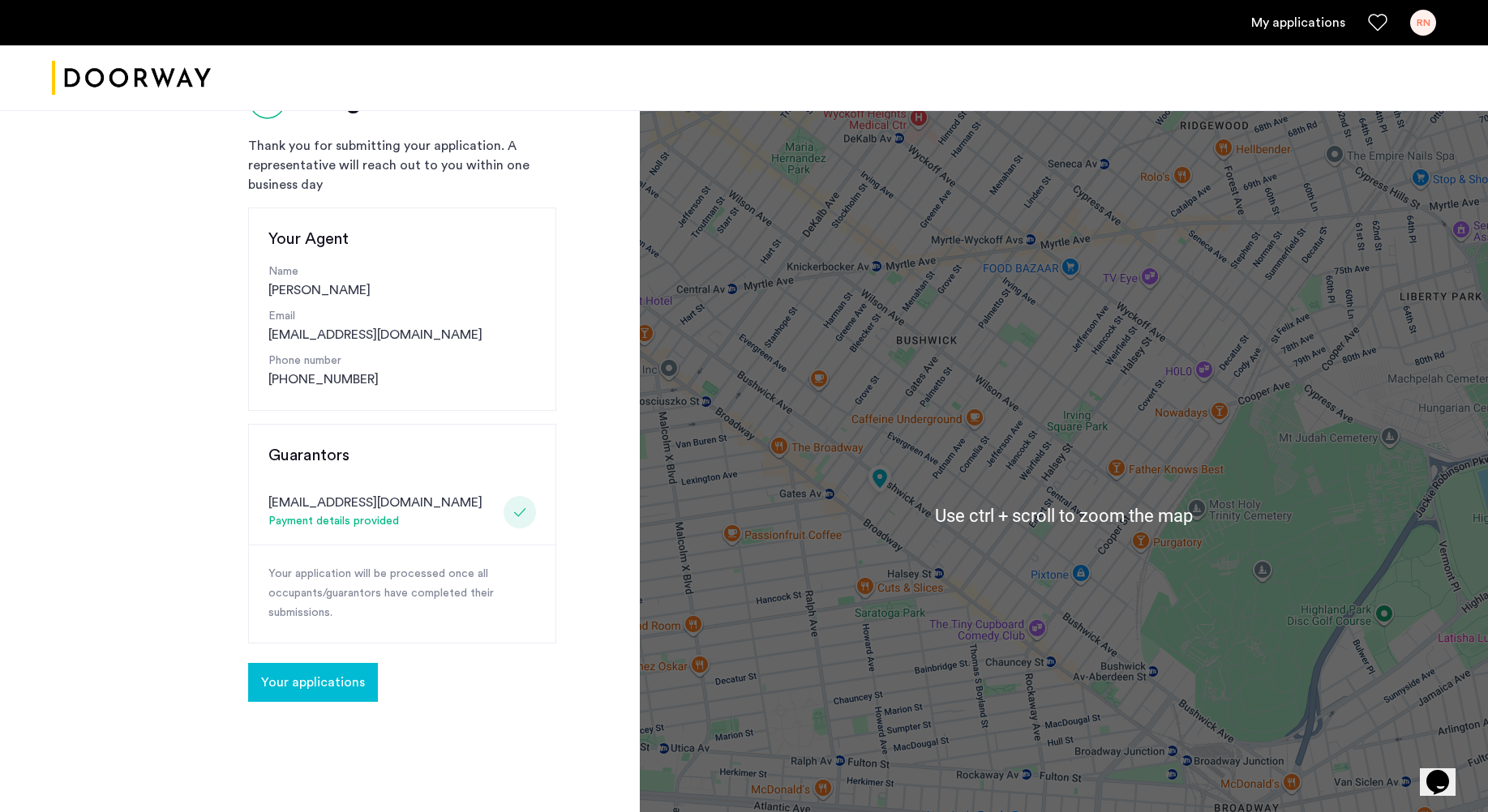
scroll to position [162, 0]
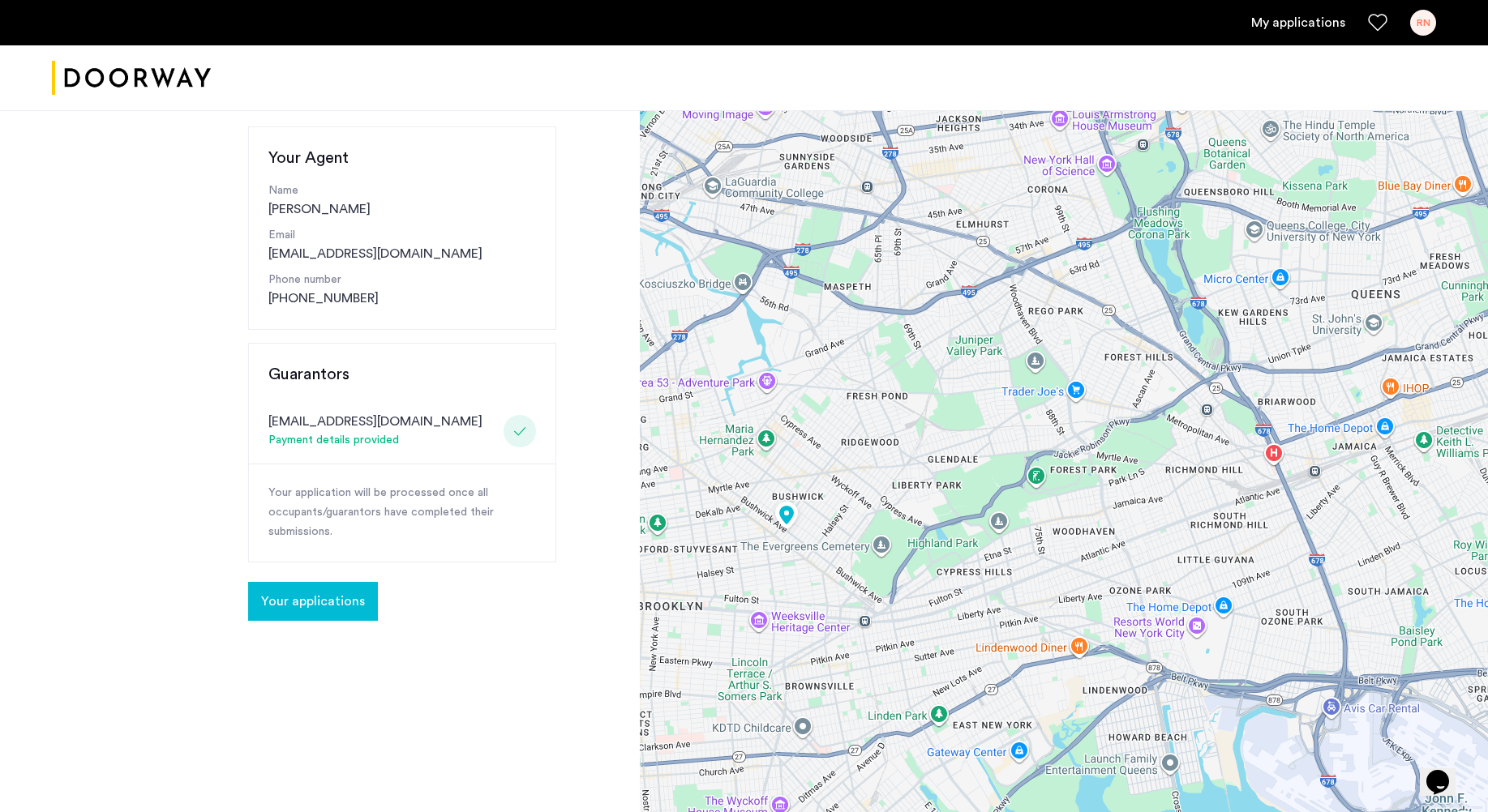
drag, startPoint x: 1262, startPoint y: 296, endPoint x: 1025, endPoint y: 339, distance: 240.9
click at [1025, 339] on div at bounding box center [1064, 435] width 848 height 973
